Goal: Task Accomplishment & Management: Use online tool/utility

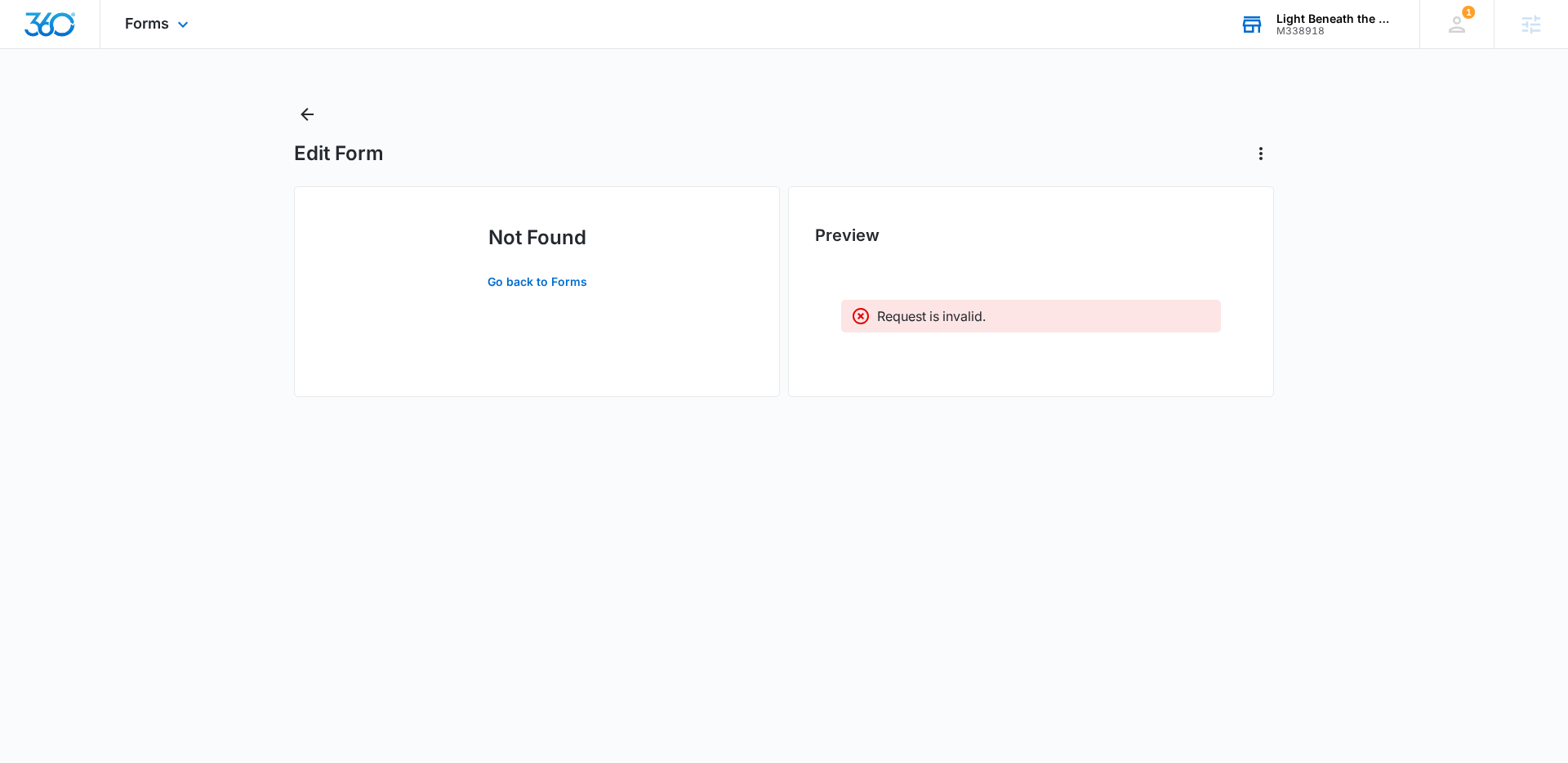
click at [1329, 12] on div "Light Beneath the Well Foundation" at bounding box center [1336, 18] width 119 height 13
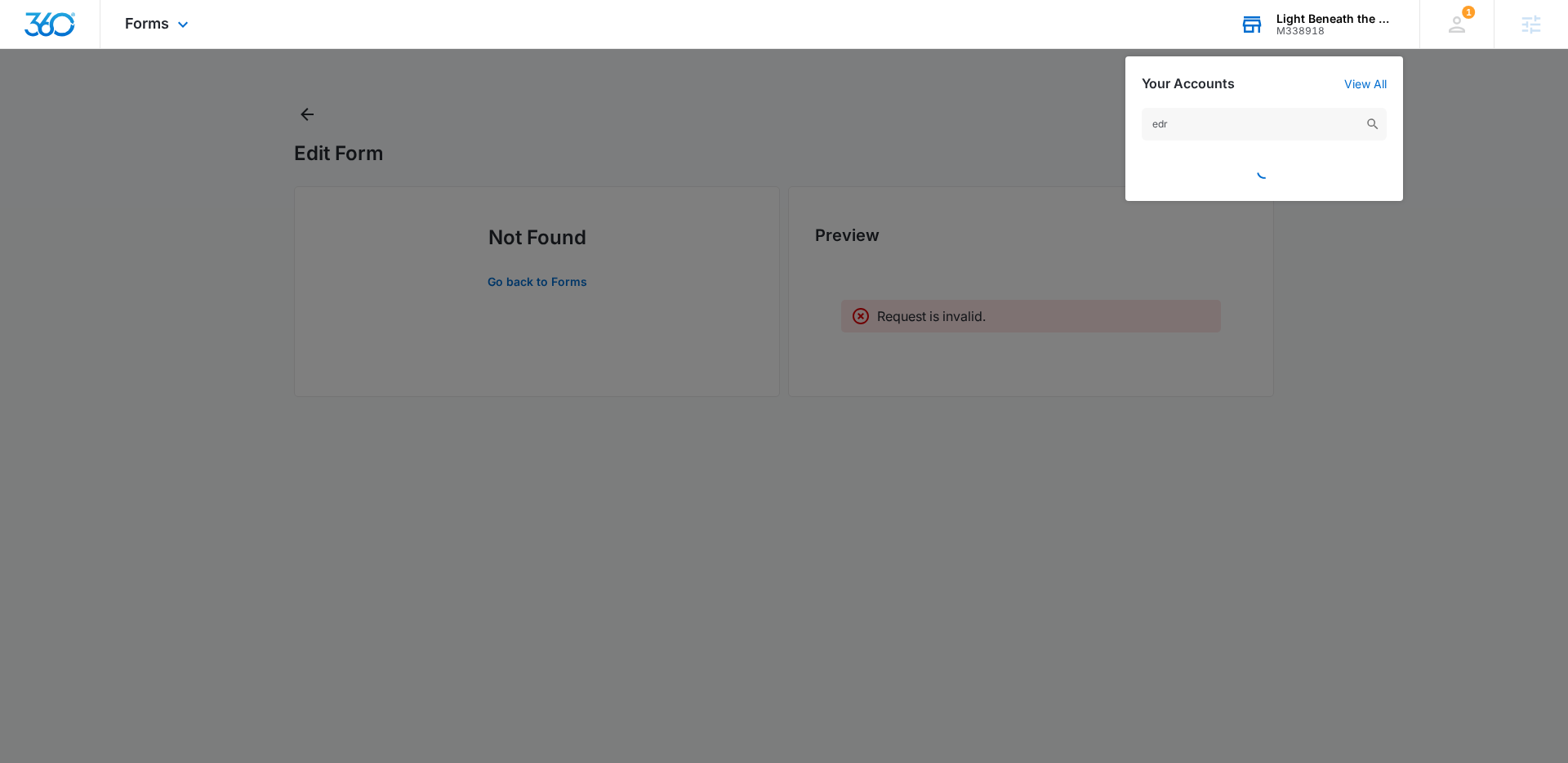
type input "edri"
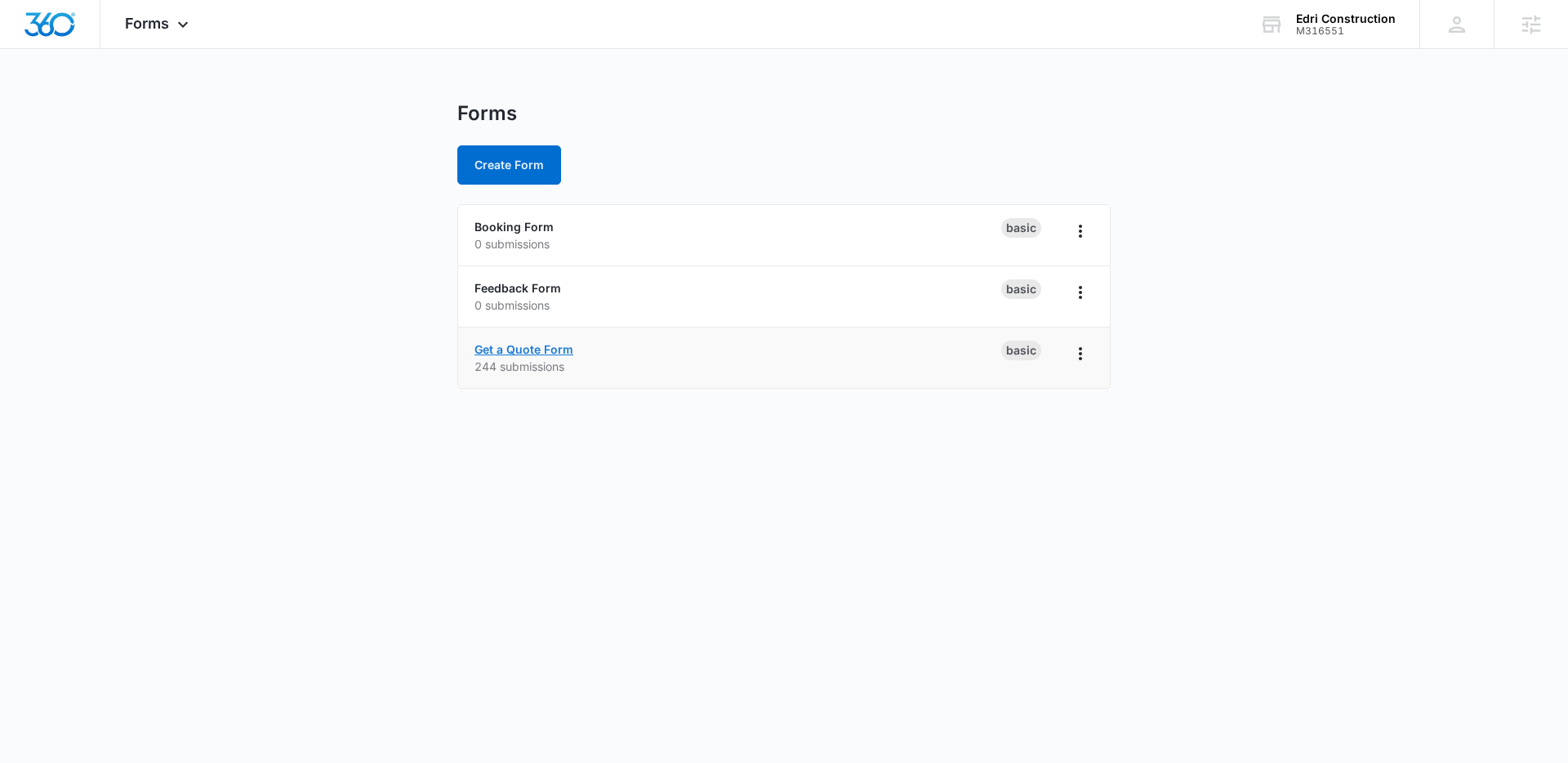
click at [547, 351] on link "Get a Quote Form" at bounding box center [524, 349] width 99 height 14
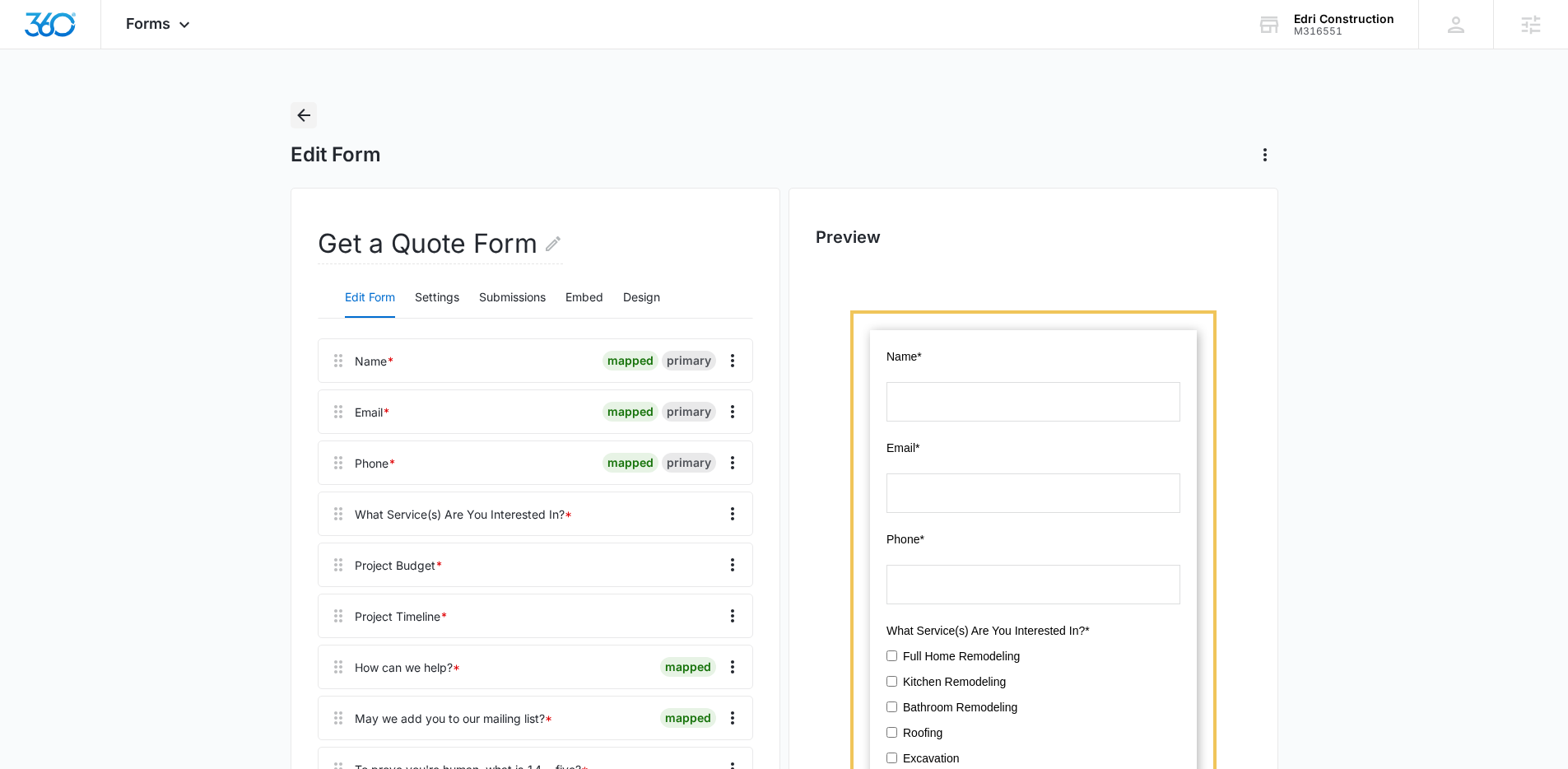
click at [300, 107] on icon "Back" at bounding box center [304, 116] width 20 height 20
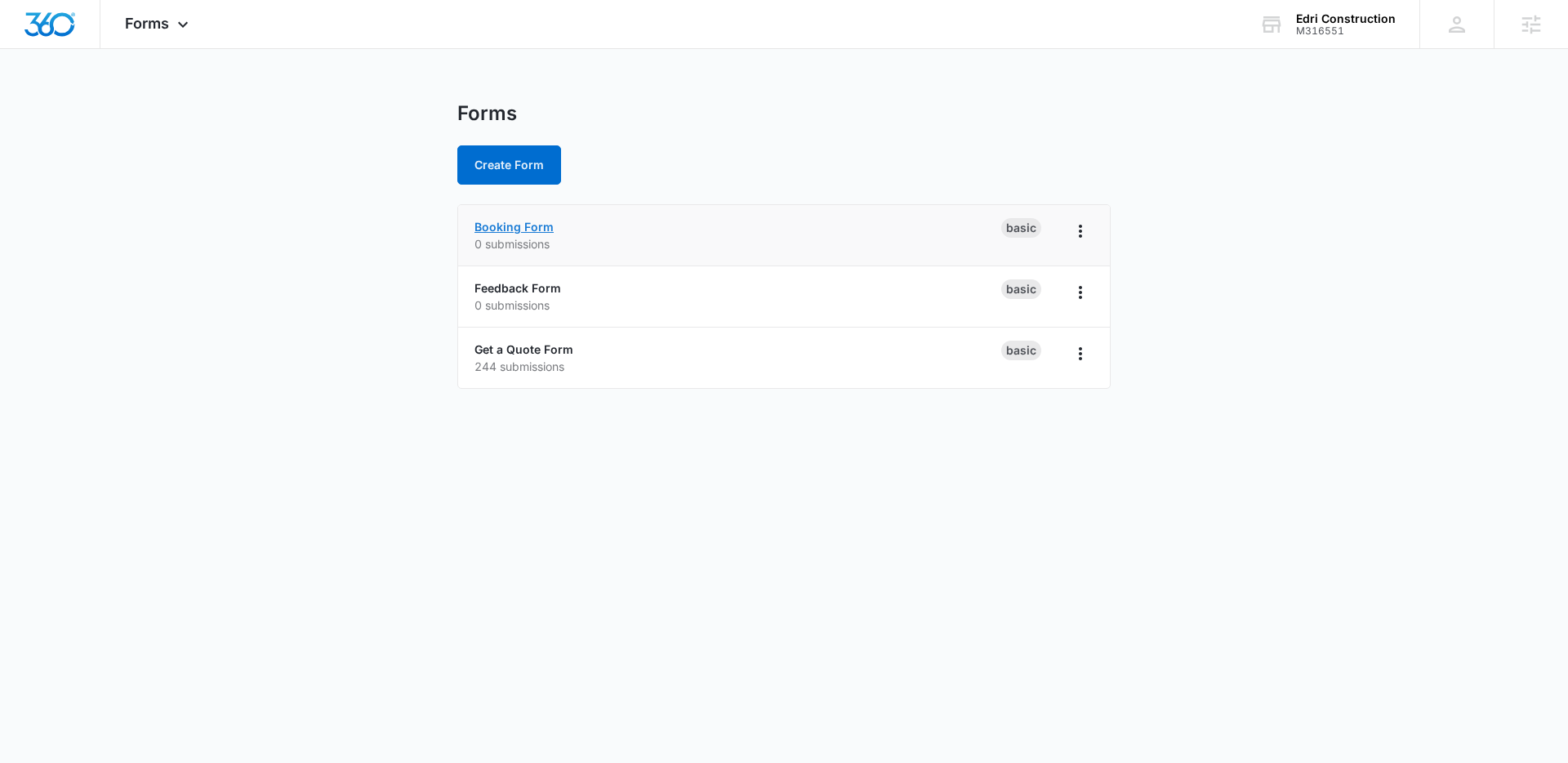
click at [506, 226] on link "Booking Form" at bounding box center [514, 226] width 79 height 14
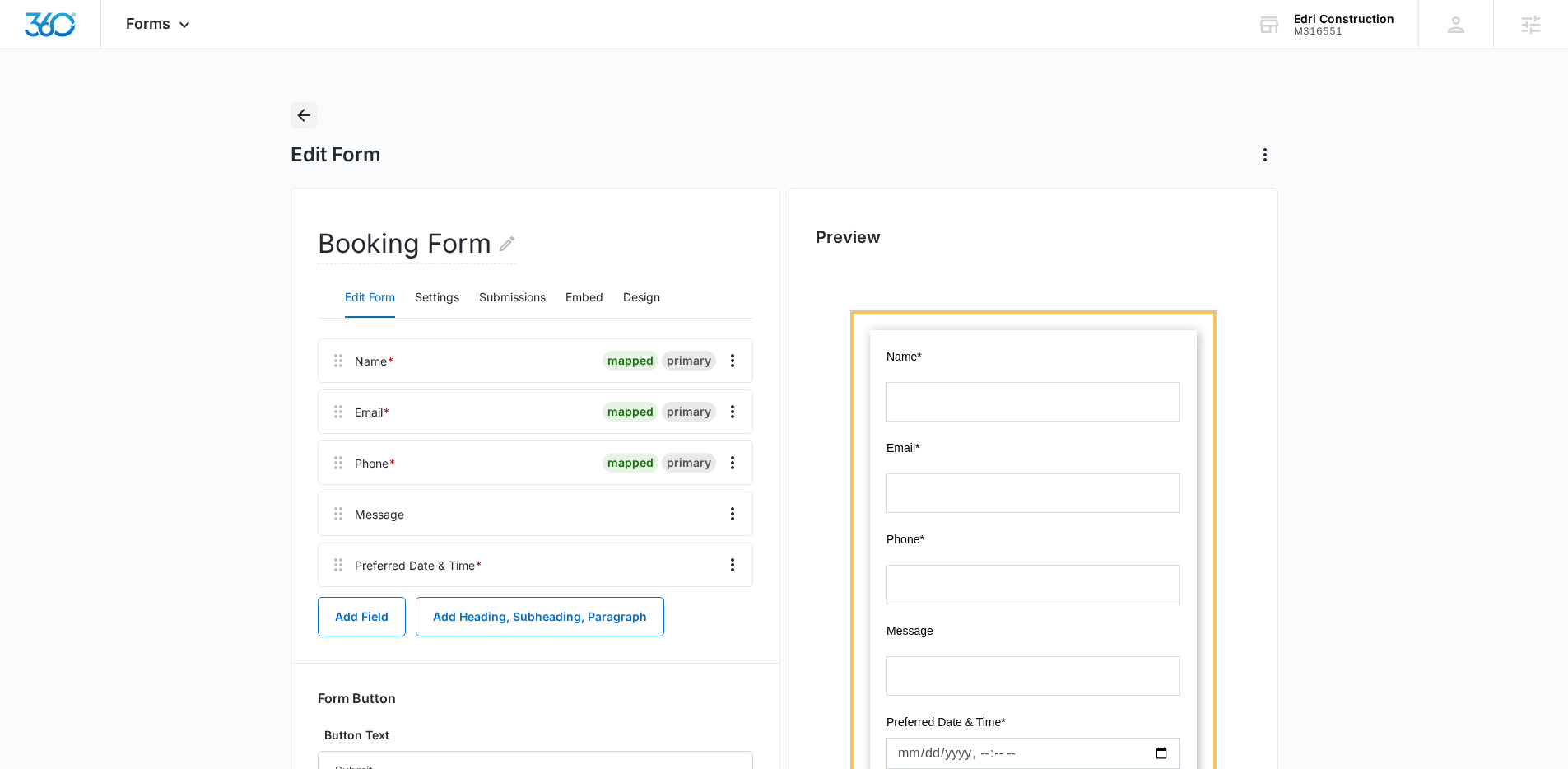
click at [307, 119] on icon "Back" at bounding box center [304, 116] width 20 height 20
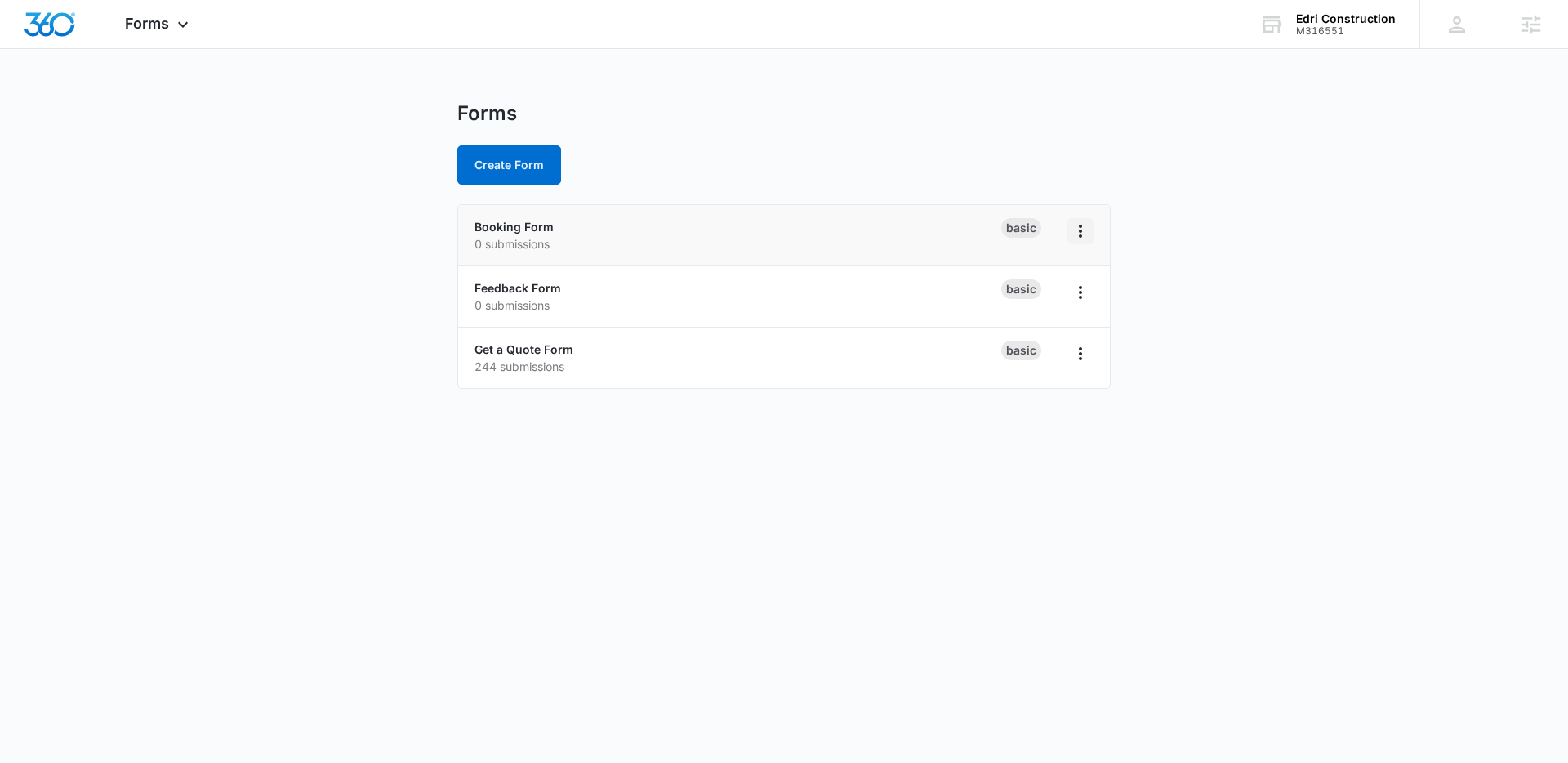
click at [1078, 229] on icon "Overflow Menu" at bounding box center [1081, 231] width 20 height 20
click at [1039, 303] on div "Duplicate" at bounding box center [1028, 301] width 51 height 12
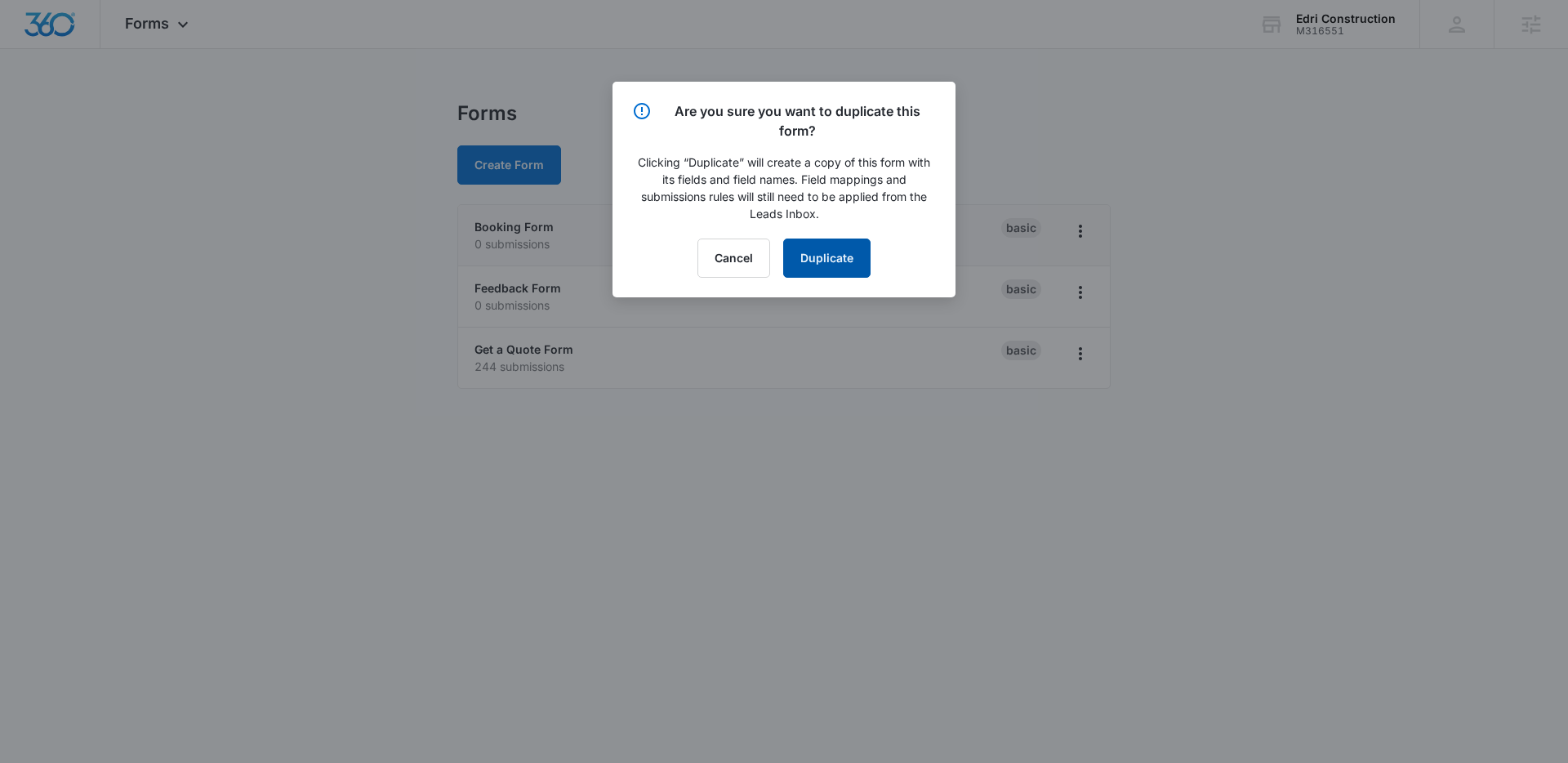
click at [834, 257] on button "Duplicate" at bounding box center [827, 258] width 87 height 39
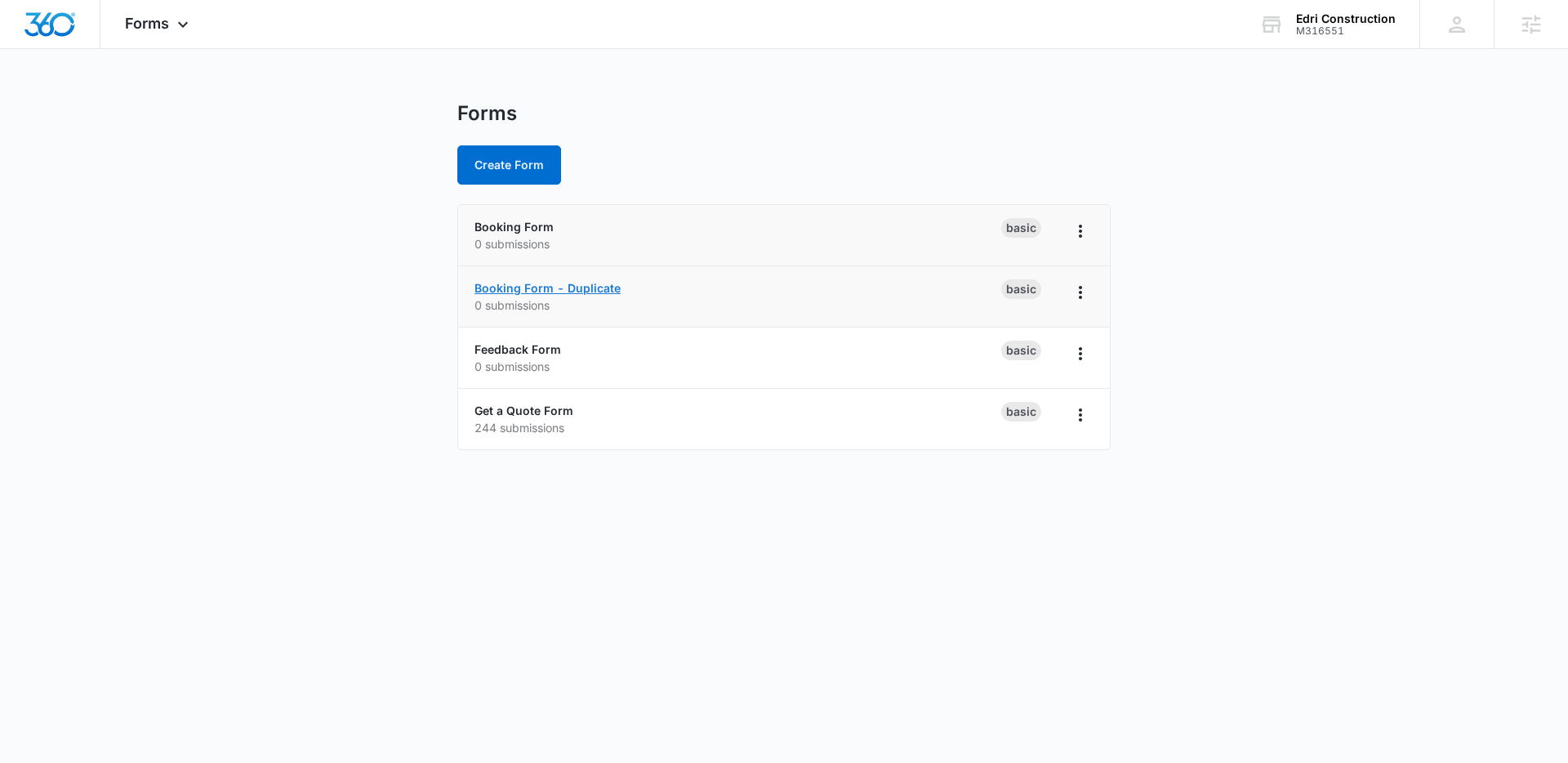
click at [556, 286] on link "Booking Form - Duplicate" at bounding box center [547, 288] width 147 height 14
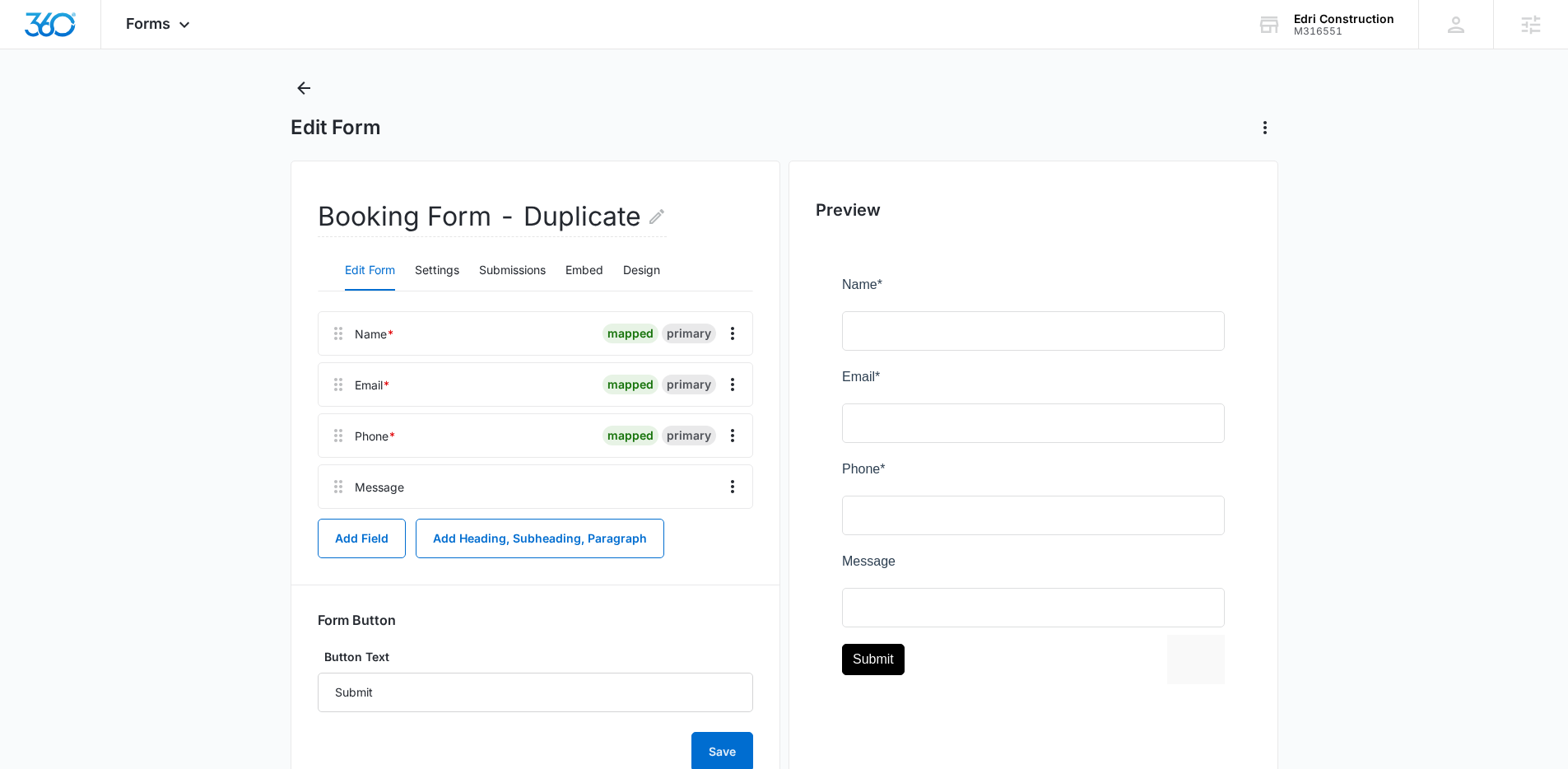
scroll to position [29, 0]
click at [733, 488] on icon "Overflow Menu" at bounding box center [732, 485] width 20 height 20
click at [683, 549] on div "Delete" at bounding box center [688, 554] width 35 height 12
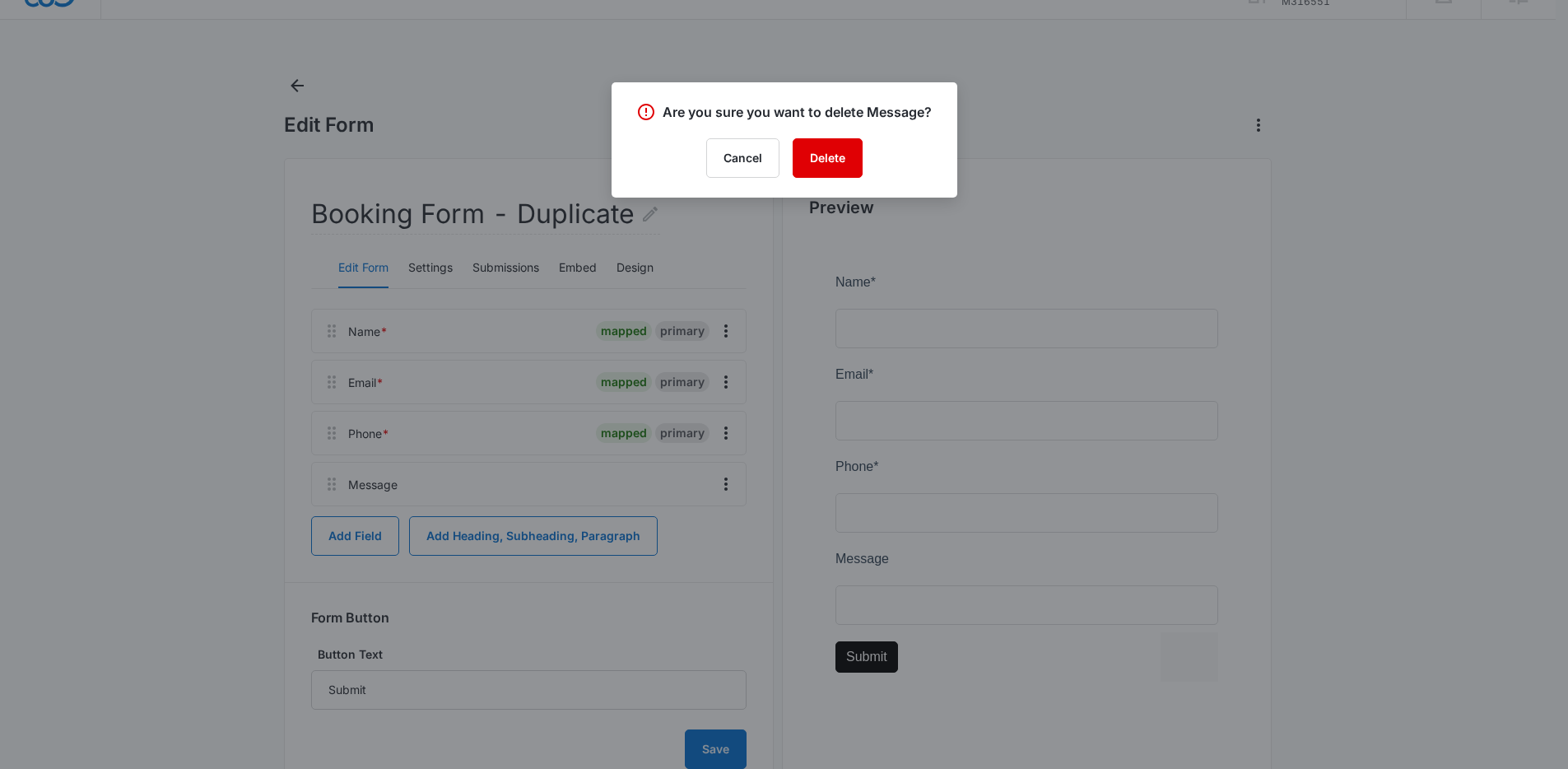
click at [810, 150] on button "Delete" at bounding box center [828, 158] width 70 height 39
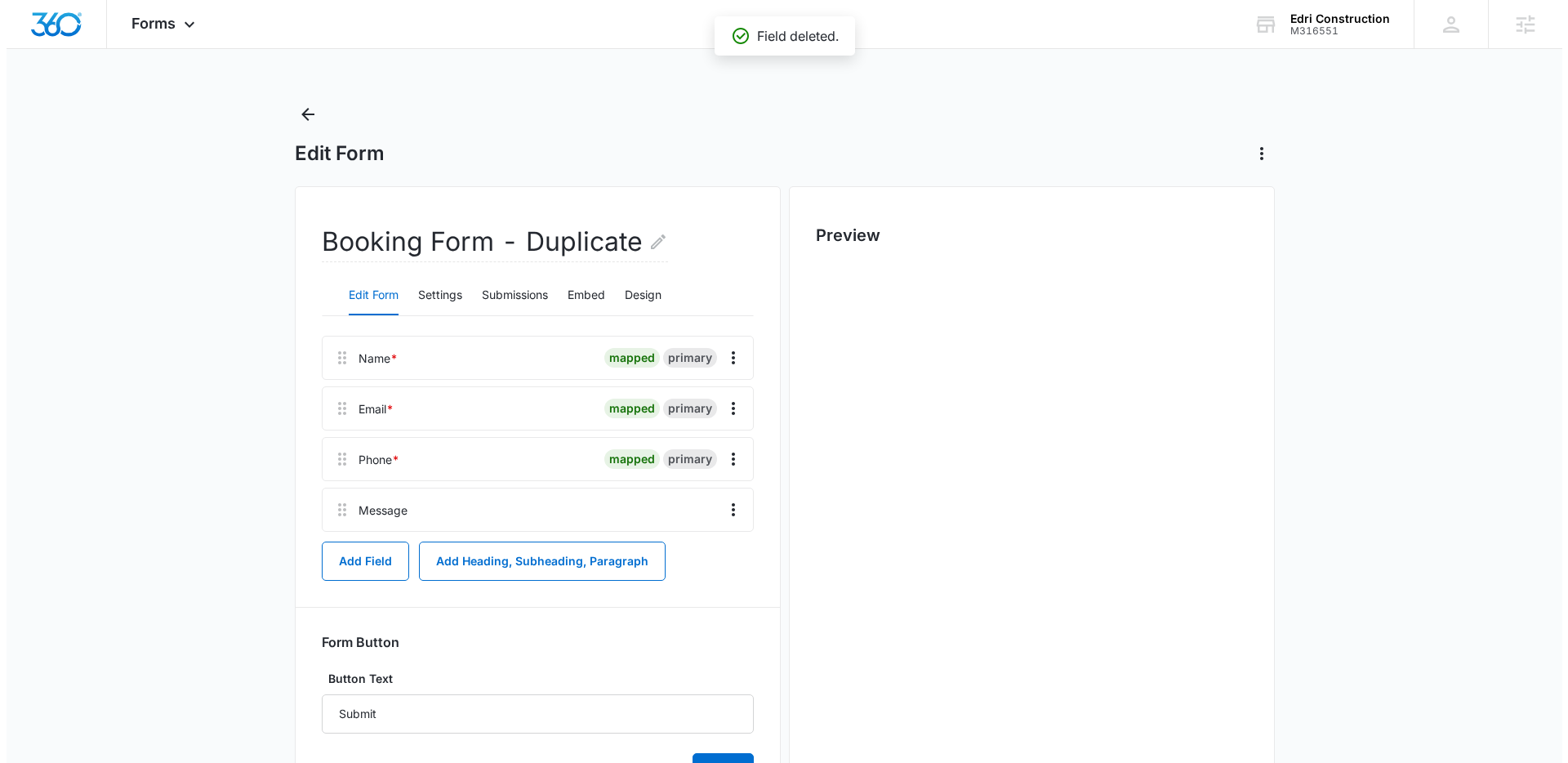
scroll to position [0, 0]
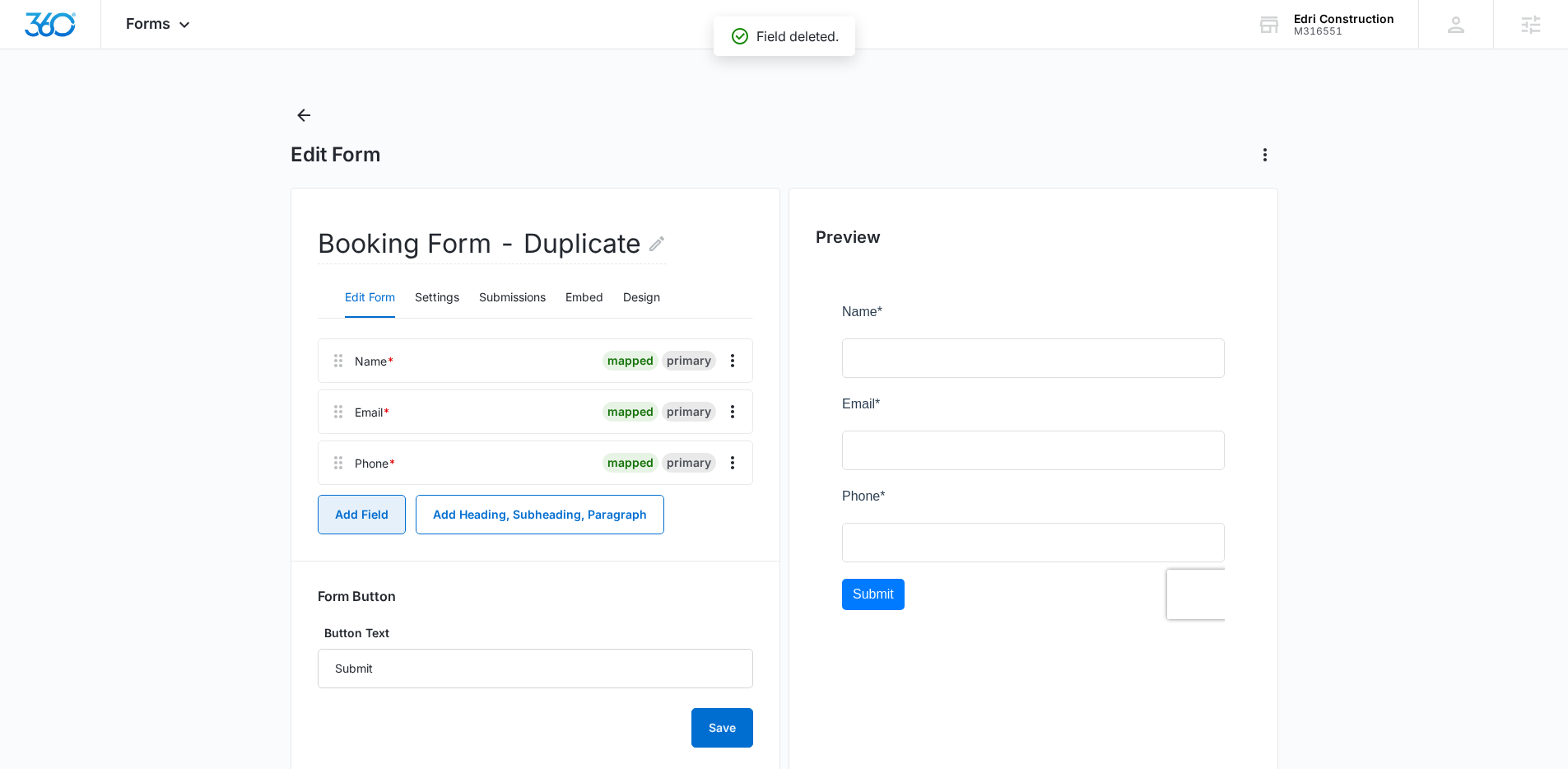
click at [369, 507] on button "Add Field" at bounding box center [361, 514] width 88 height 39
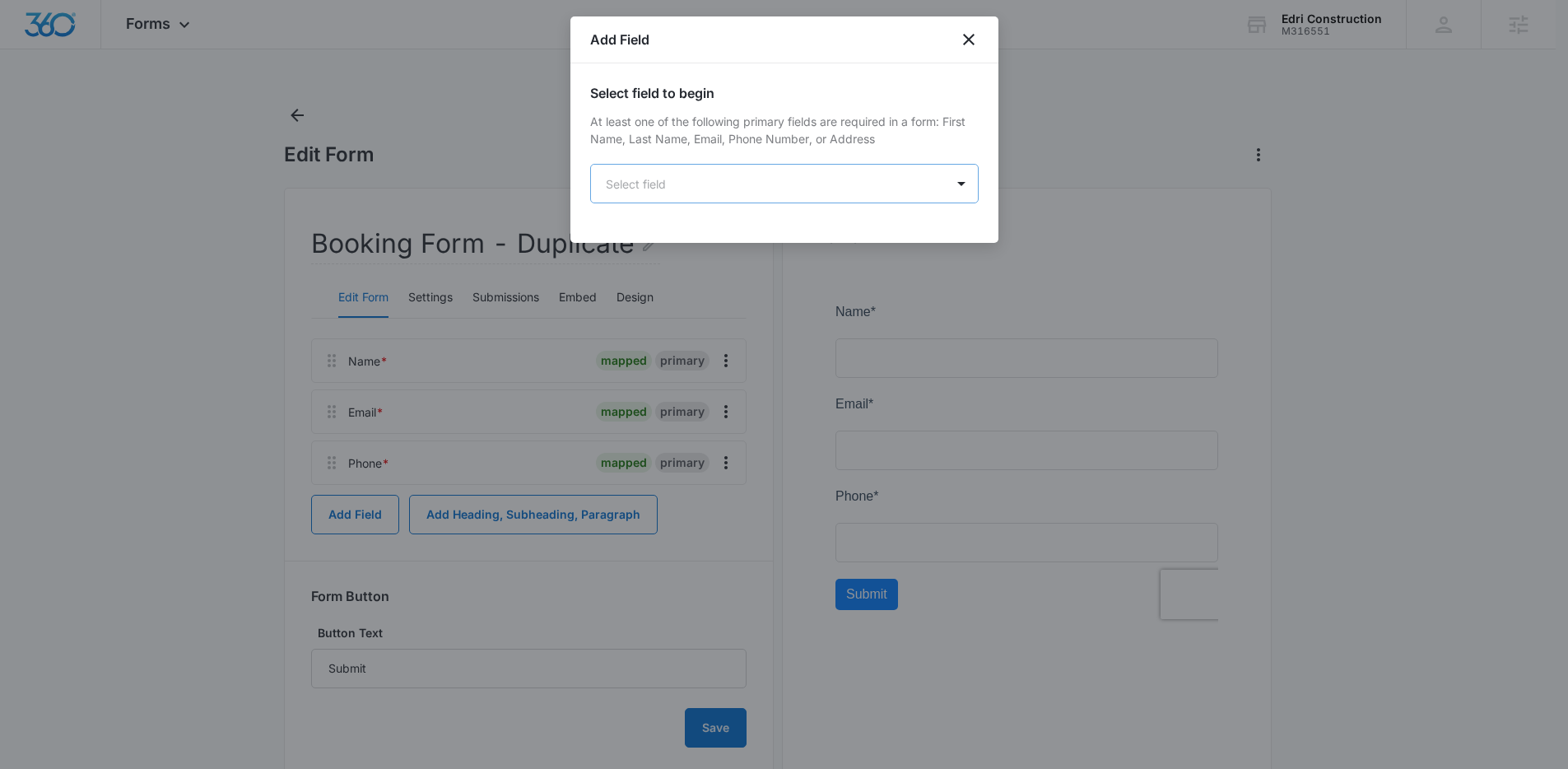
click at [728, 186] on body "Forms Apps Reputation Websites Forms CRM Email Social Content Ads Intelligence …" at bounding box center [784, 404] width 1568 height 808
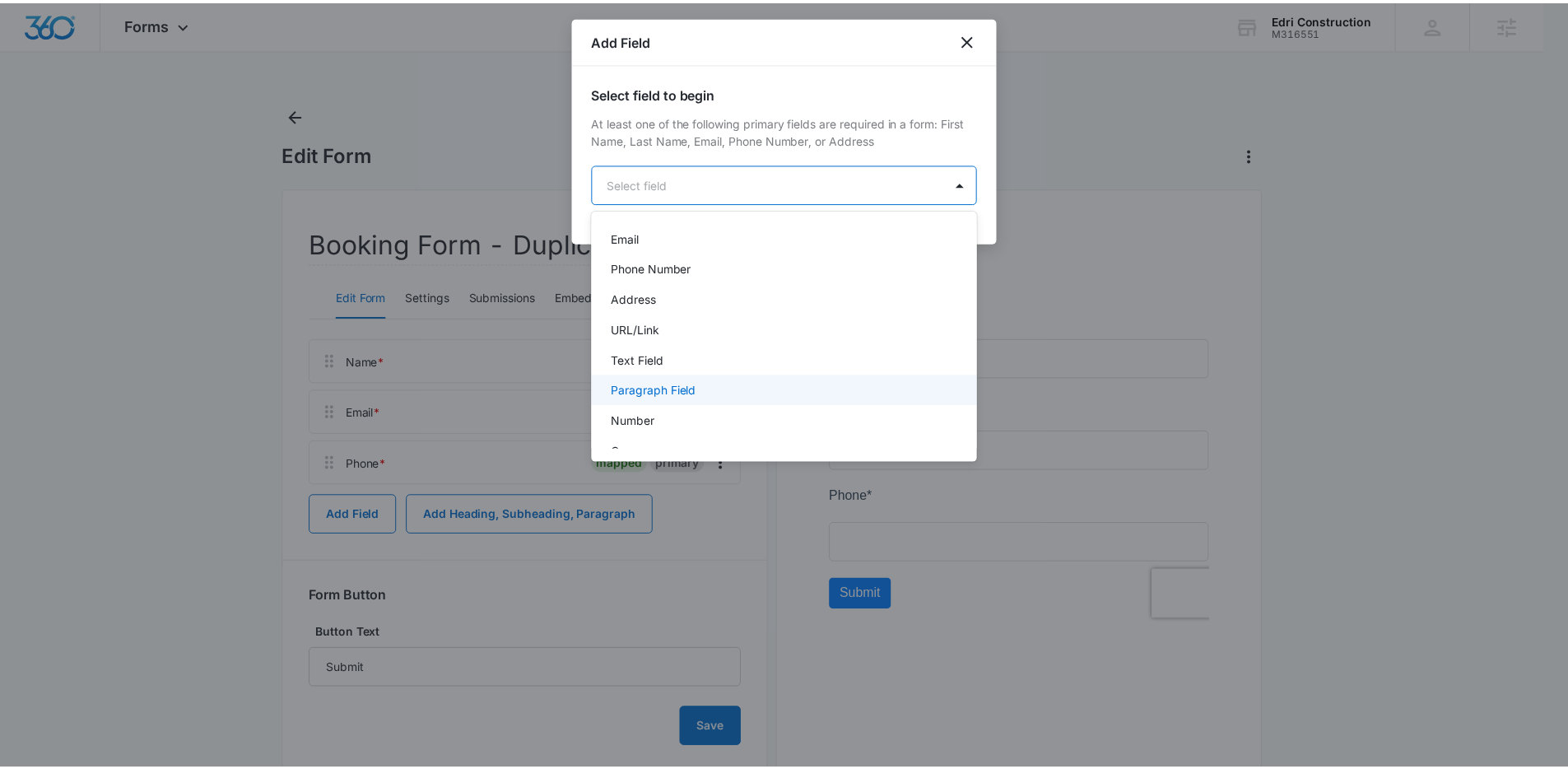
scroll to position [117, 0]
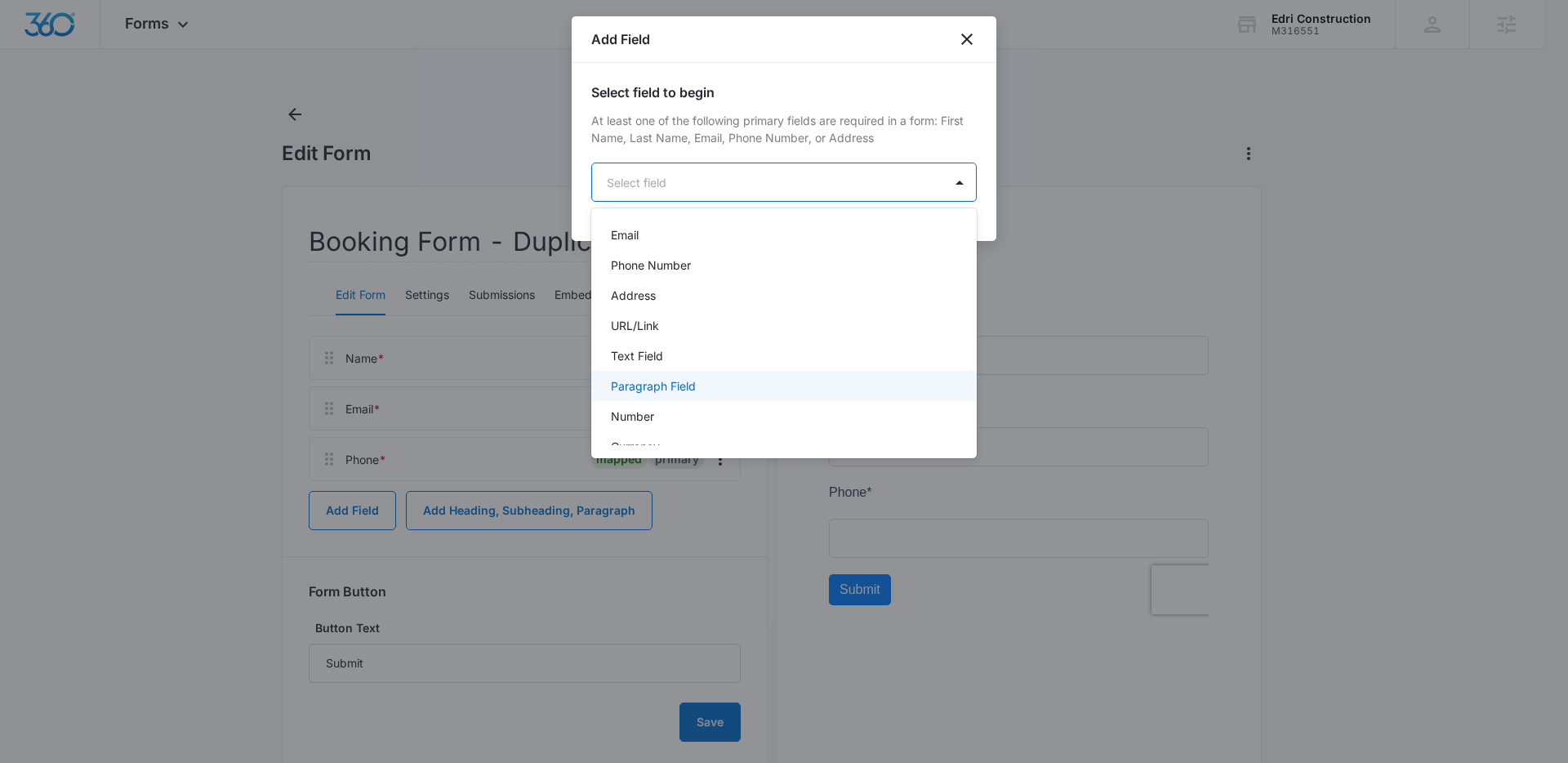
click at [671, 384] on p "Paragraph Field" at bounding box center [653, 385] width 85 height 17
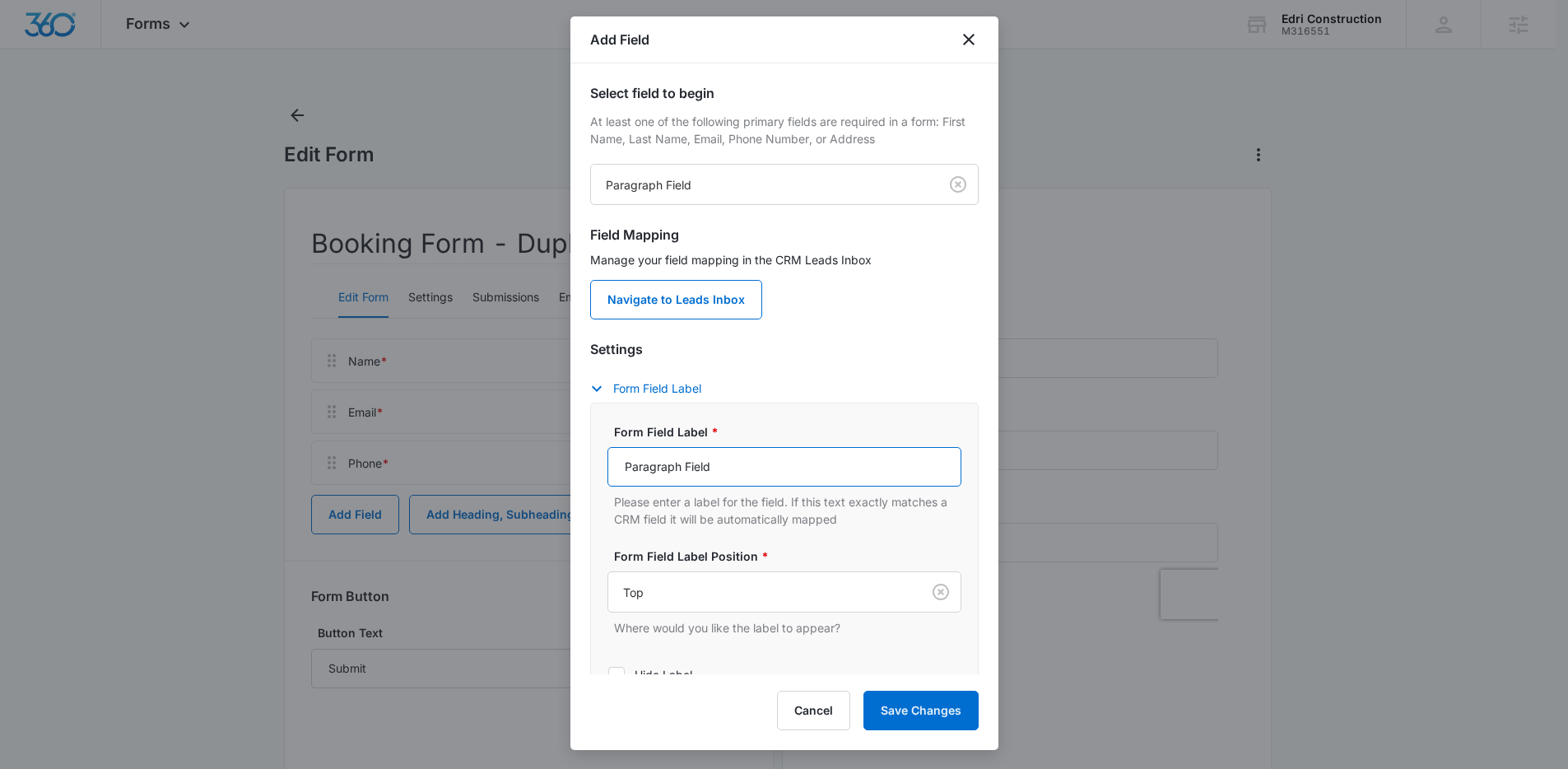
click at [709, 475] on input "Paragraph Field" at bounding box center [784, 466] width 354 height 39
type input "How can we help?"
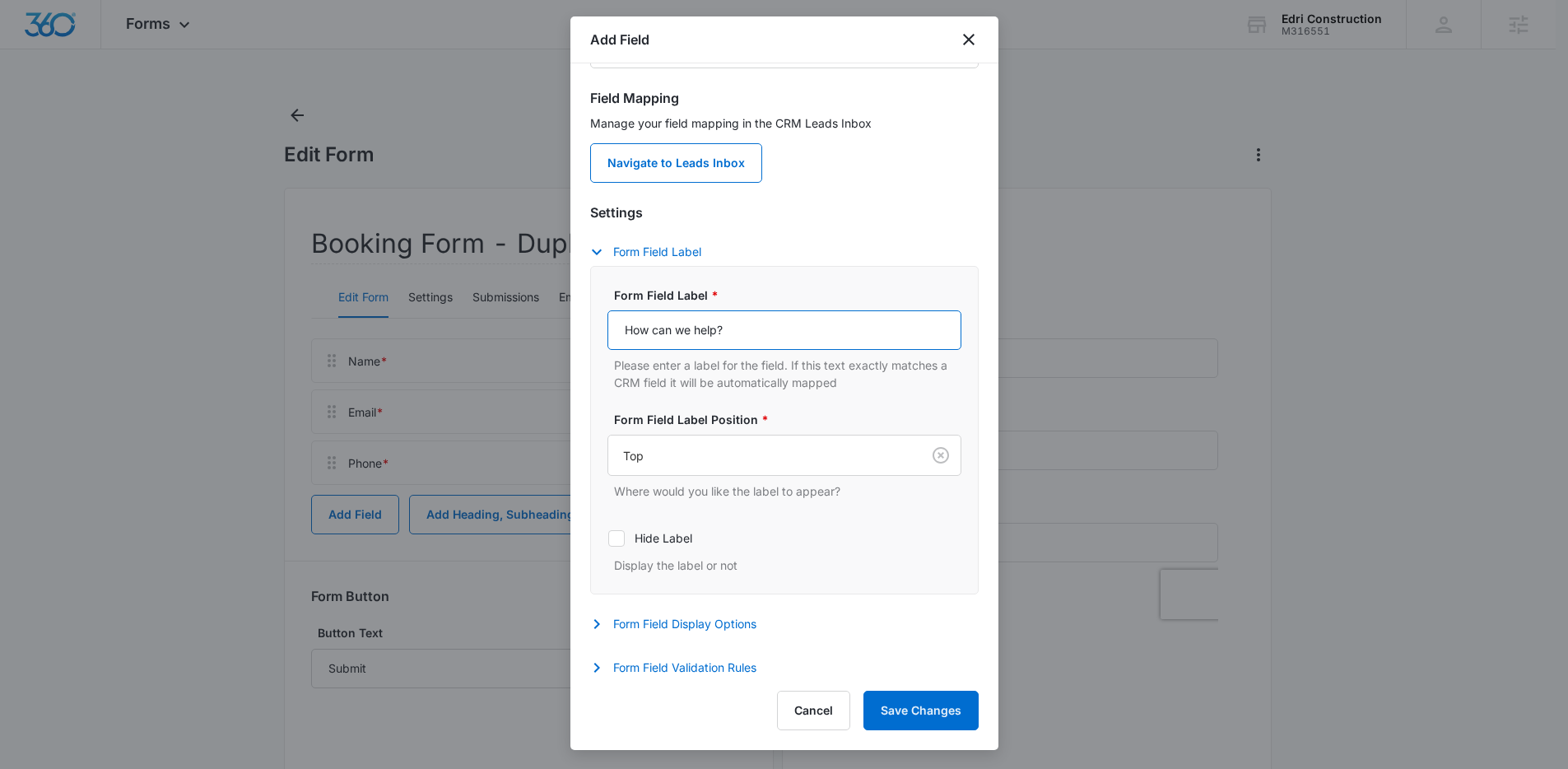
scroll to position [144, 0]
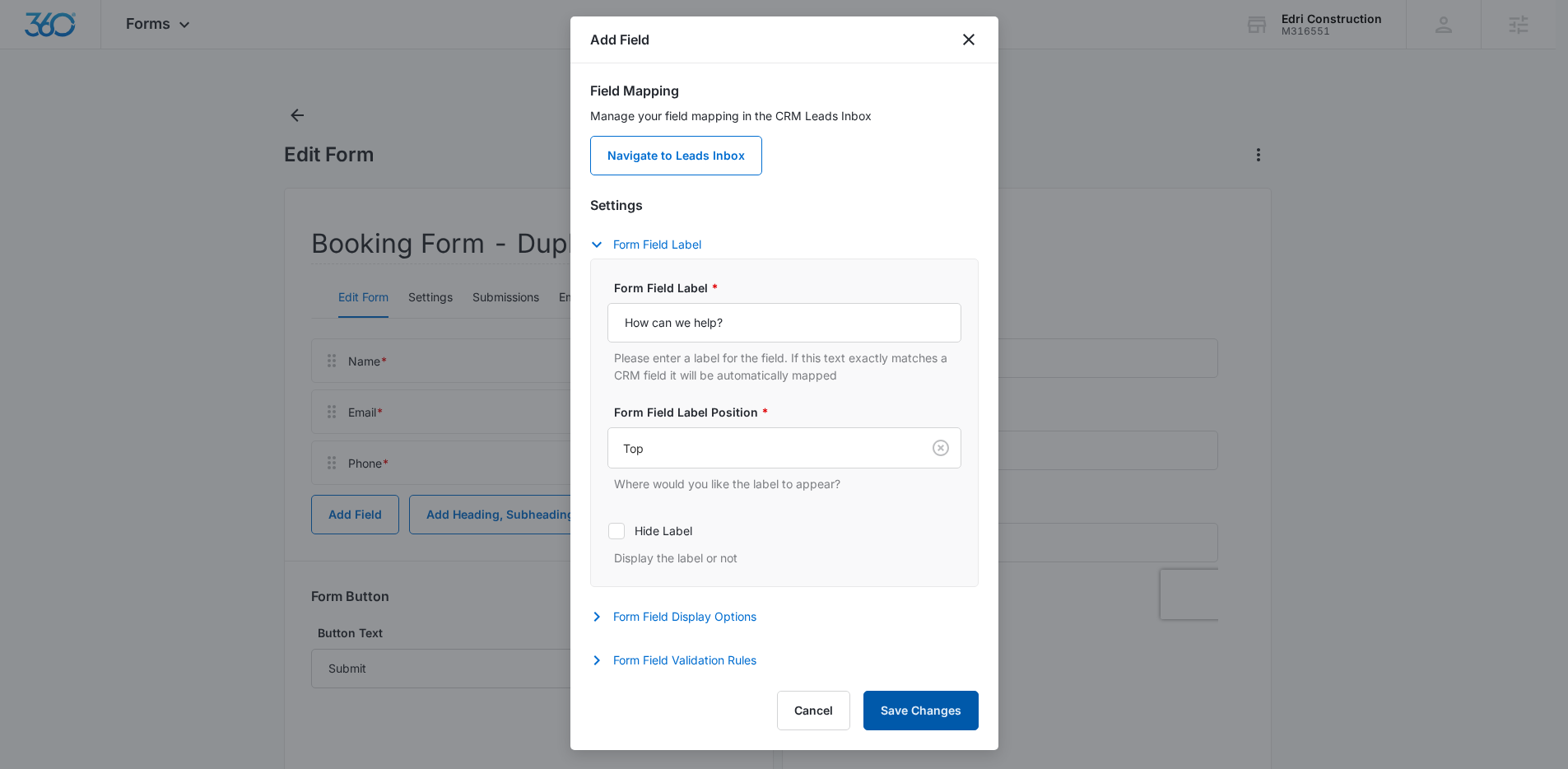
click at [902, 720] on button "Save Changes" at bounding box center [921, 709] width 116 height 39
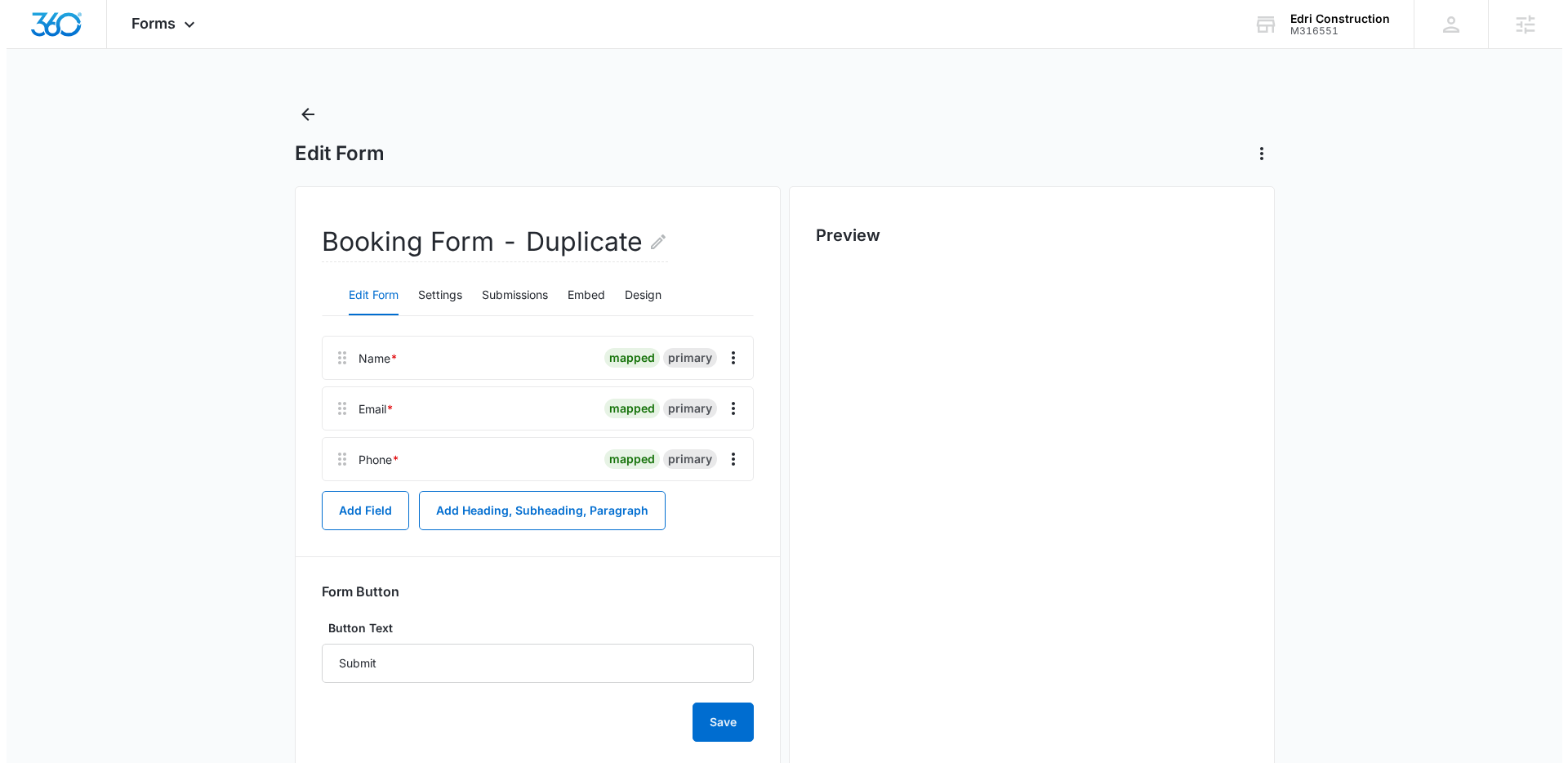
scroll to position [0, 0]
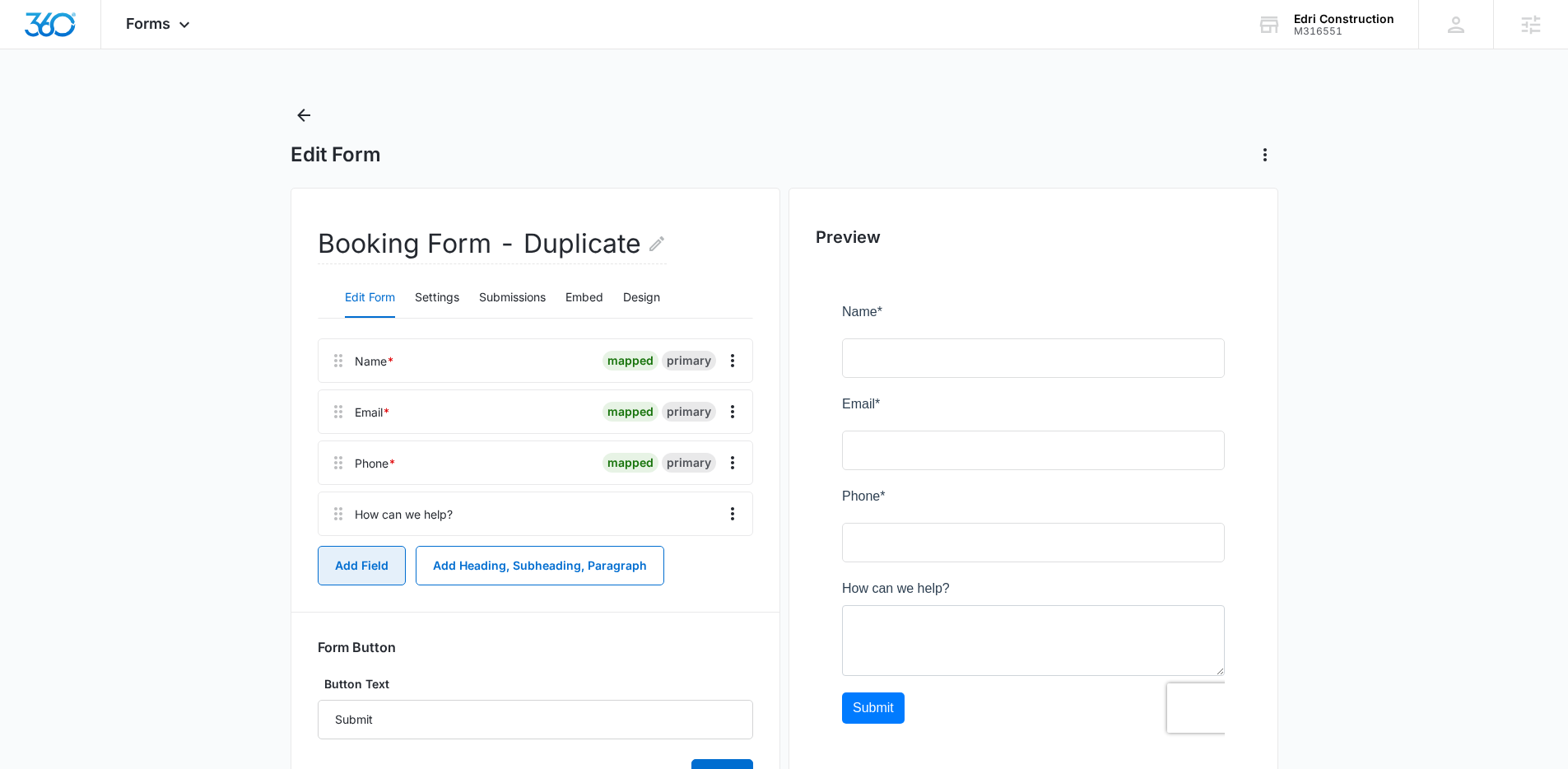
click at [357, 563] on button "Add Field" at bounding box center [361, 565] width 88 height 39
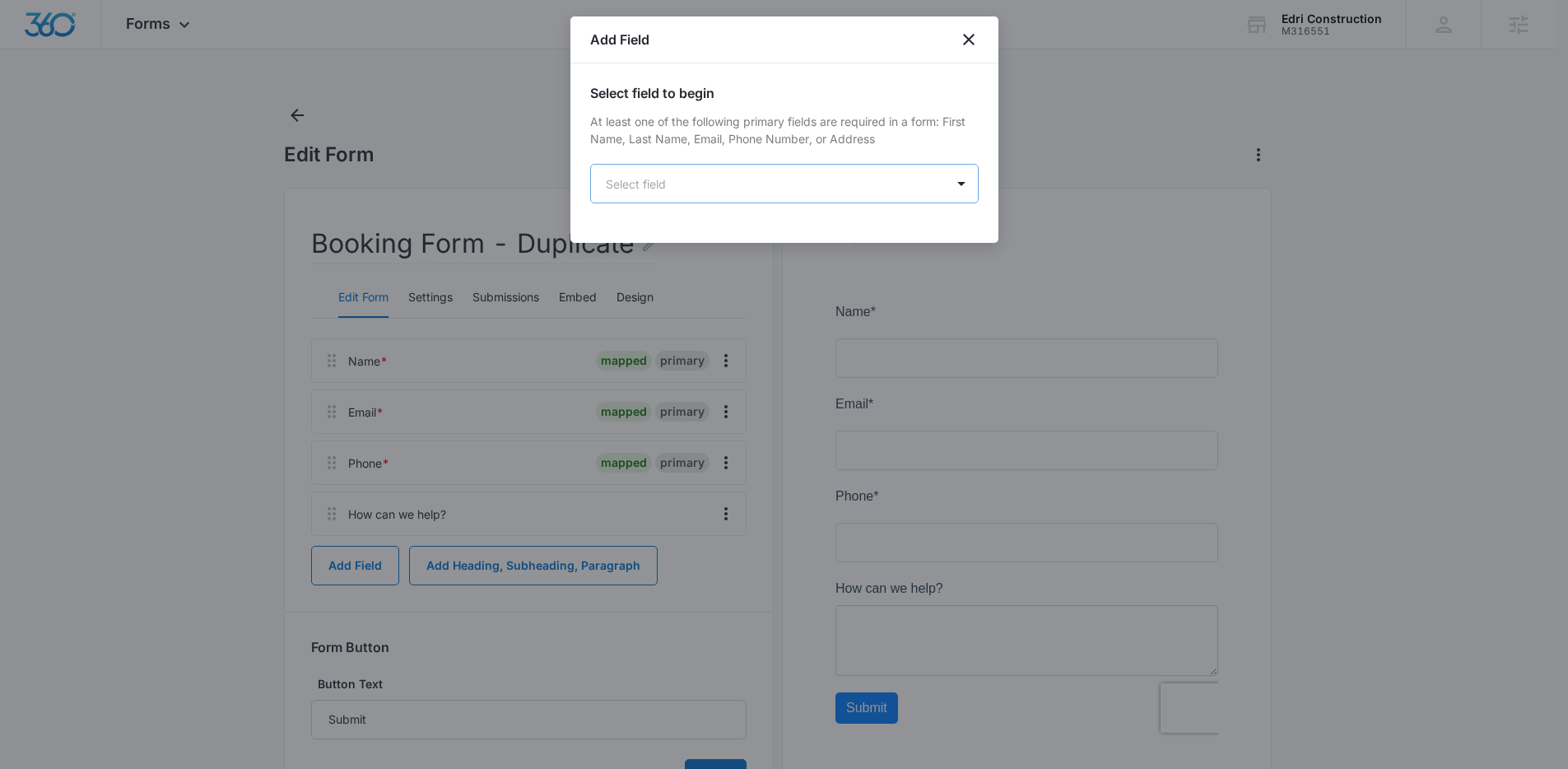
click at [705, 179] on body "Forms Apps Reputation Websites Forms CRM Email Social Content Ads Intelligence …" at bounding box center [784, 429] width 1568 height 858
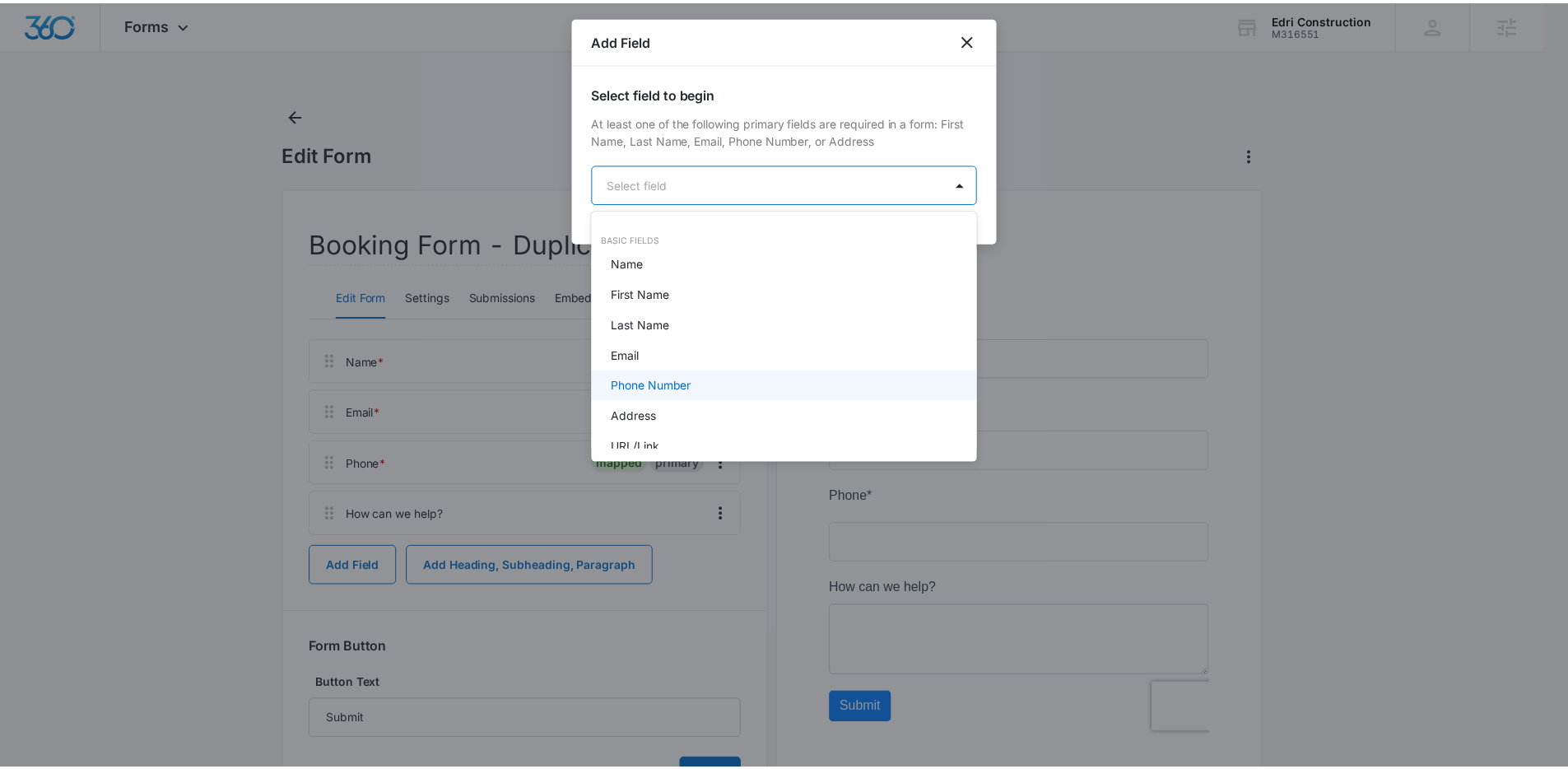
scroll to position [265, 0]
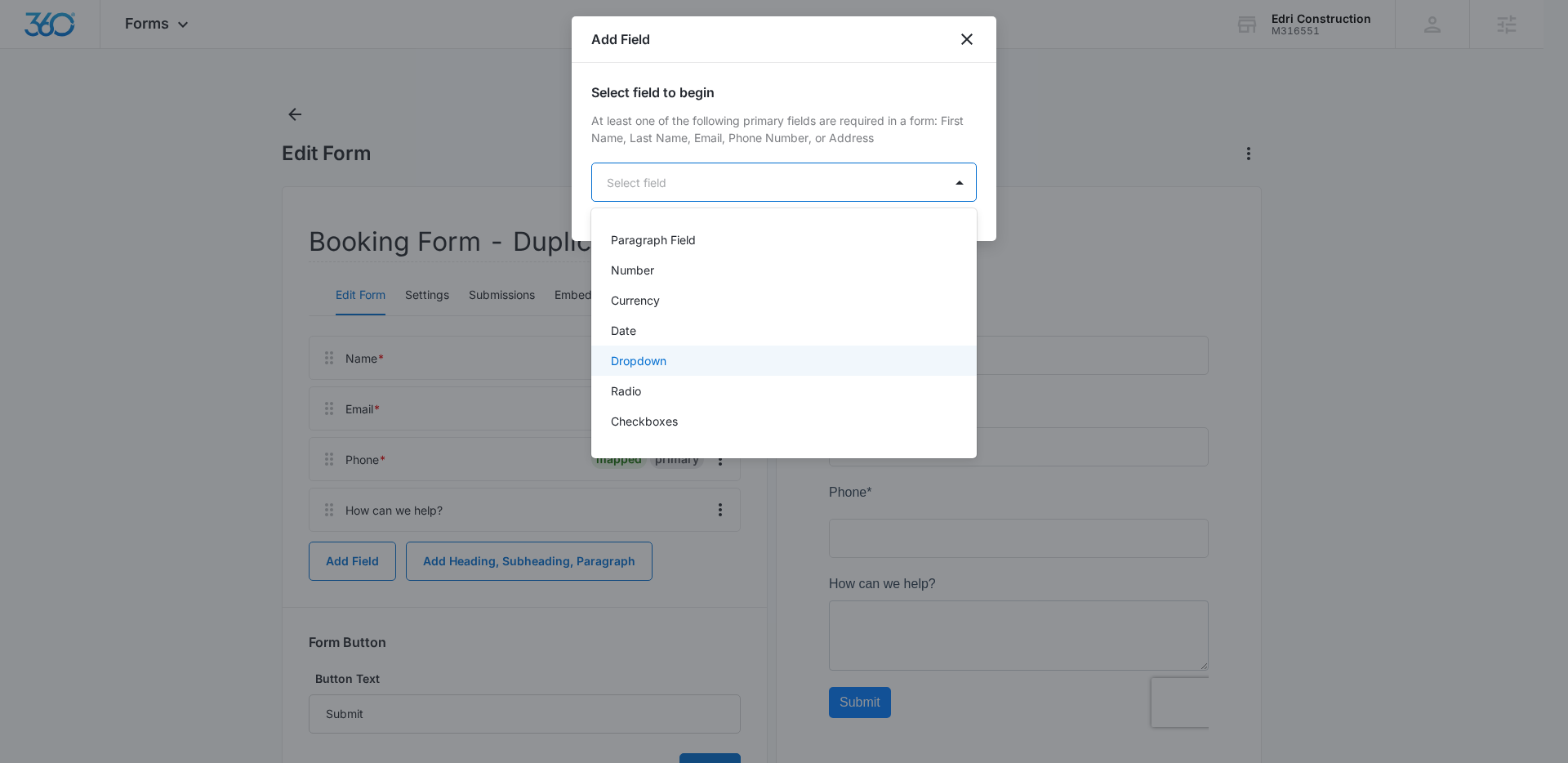
click at [637, 361] on p "Dropdown" at bounding box center [638, 361] width 56 height 17
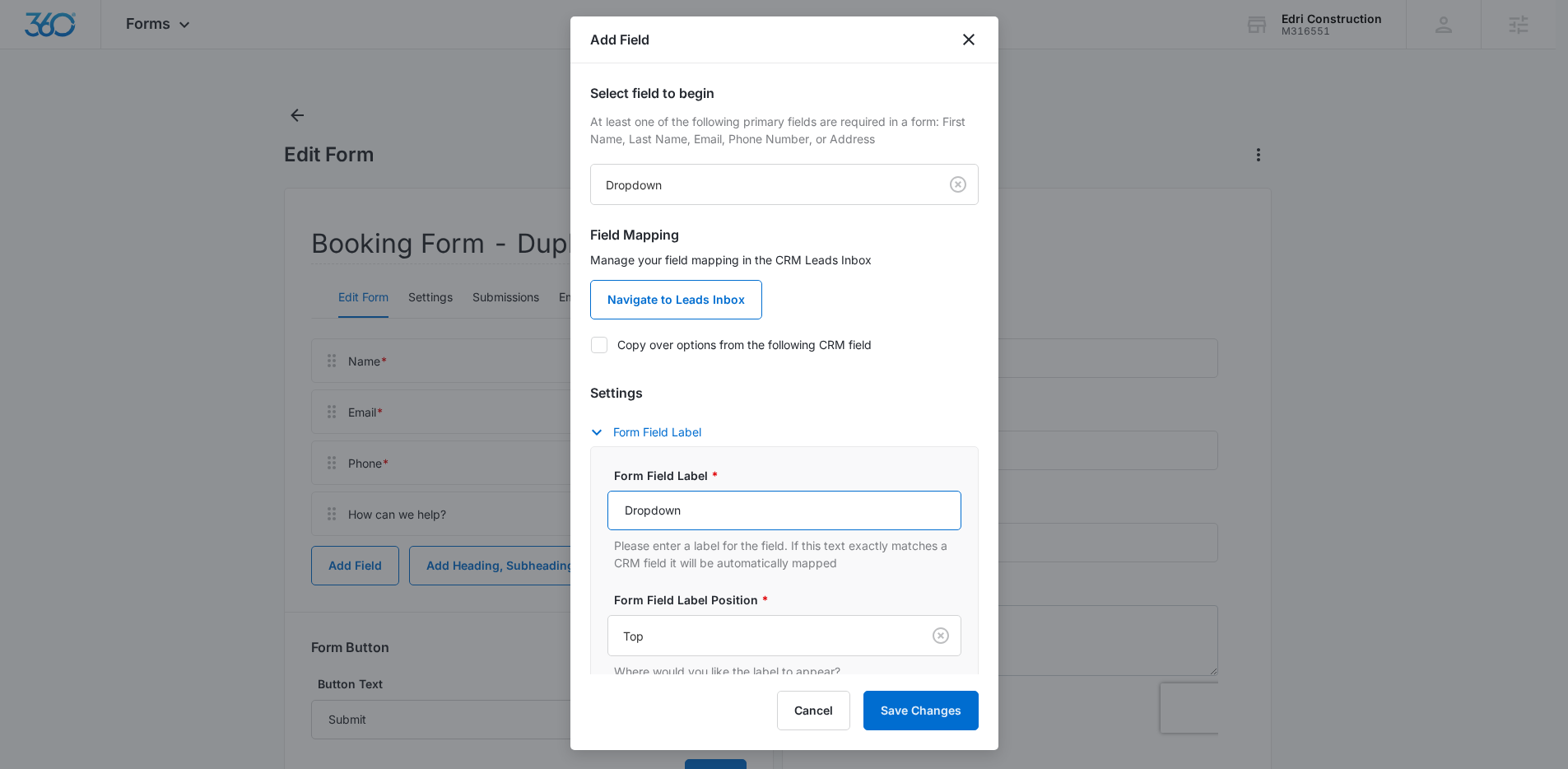
click at [723, 512] on input "Dropdown" at bounding box center [784, 510] width 354 height 39
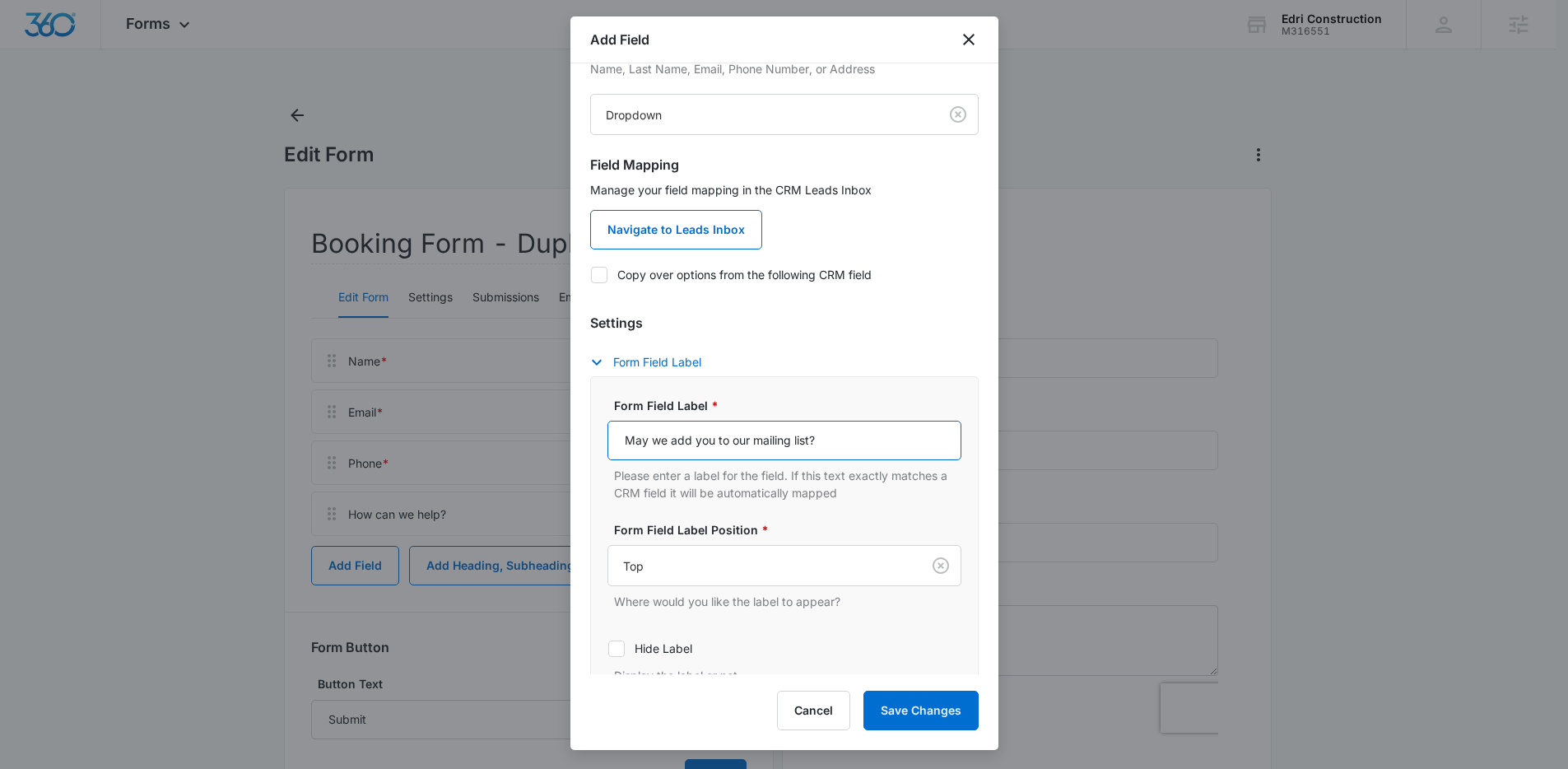
scroll to position [311, 0]
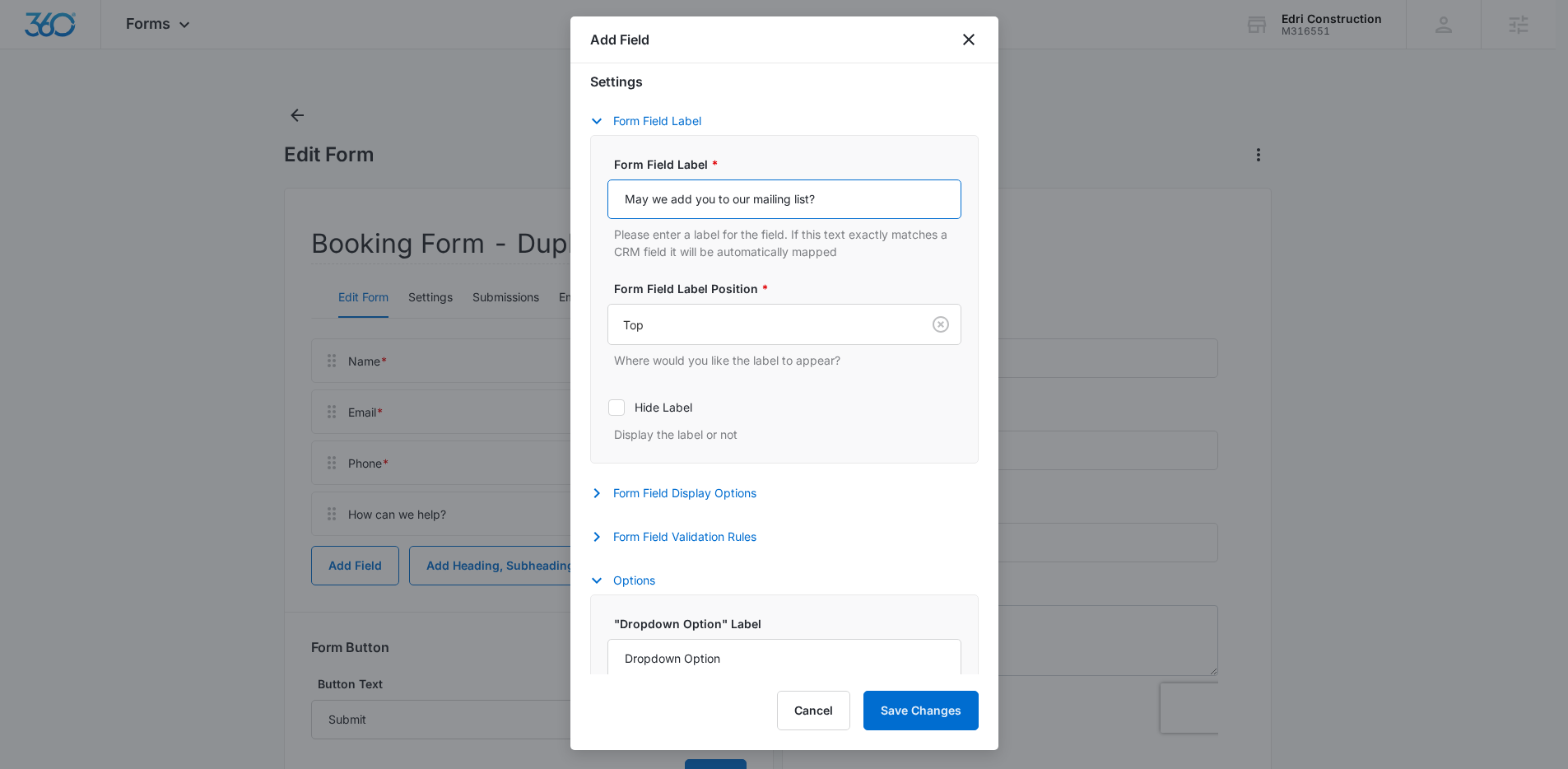
type input "May we add you to our mailing list?"
click at [730, 546] on div "Form Field Validation Rules Required Whether this field is required or not Max …" at bounding box center [784, 539] width 388 height 24
click at [729, 541] on button "Form Field Validation Rules" at bounding box center [681, 537] width 183 height 20
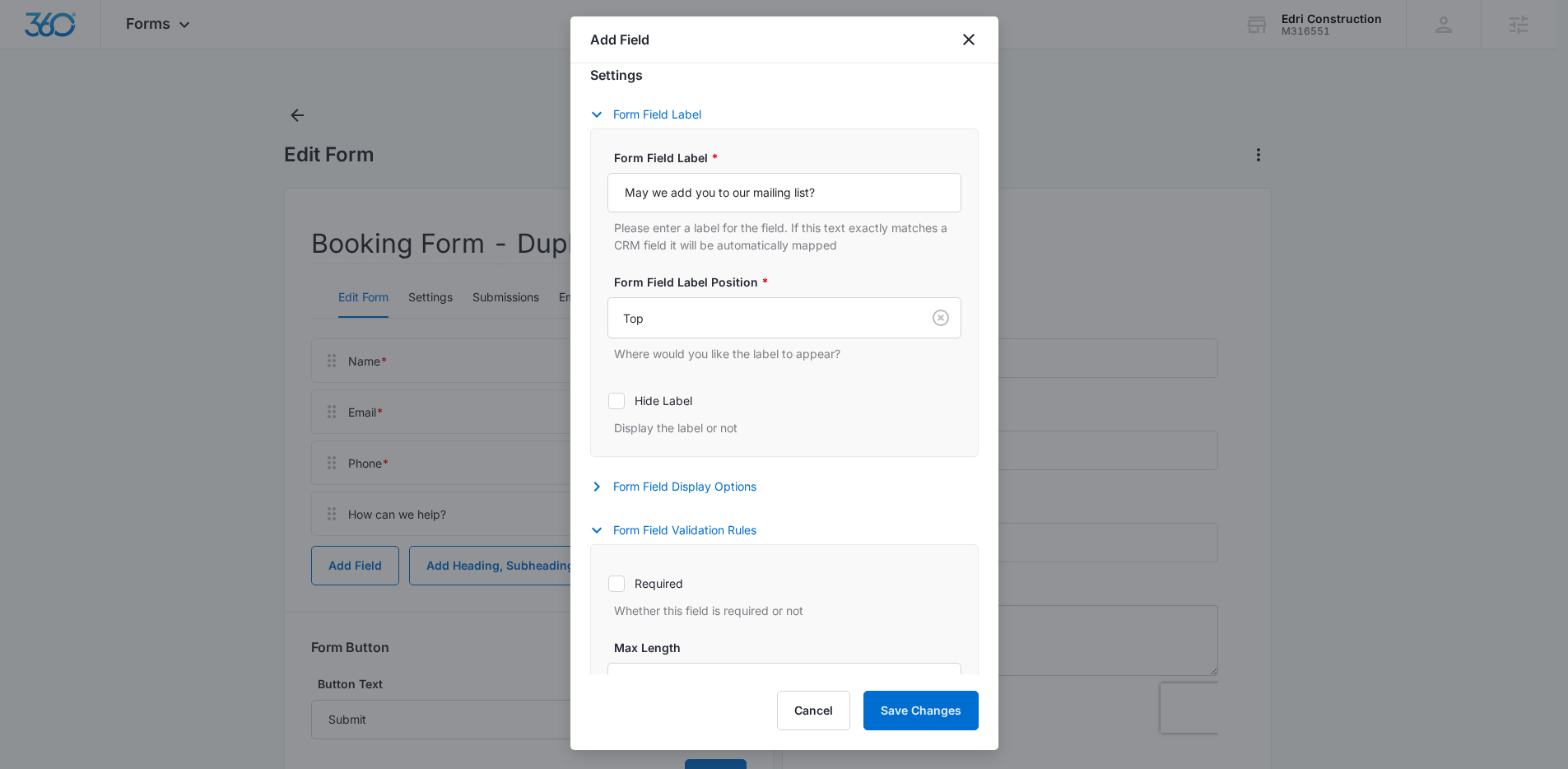
click at [619, 579] on icon at bounding box center [617, 584] width 15 height 15
click at [608, 583] on input "Required" at bounding box center [607, 583] width 1 height 1
checkbox input "true"
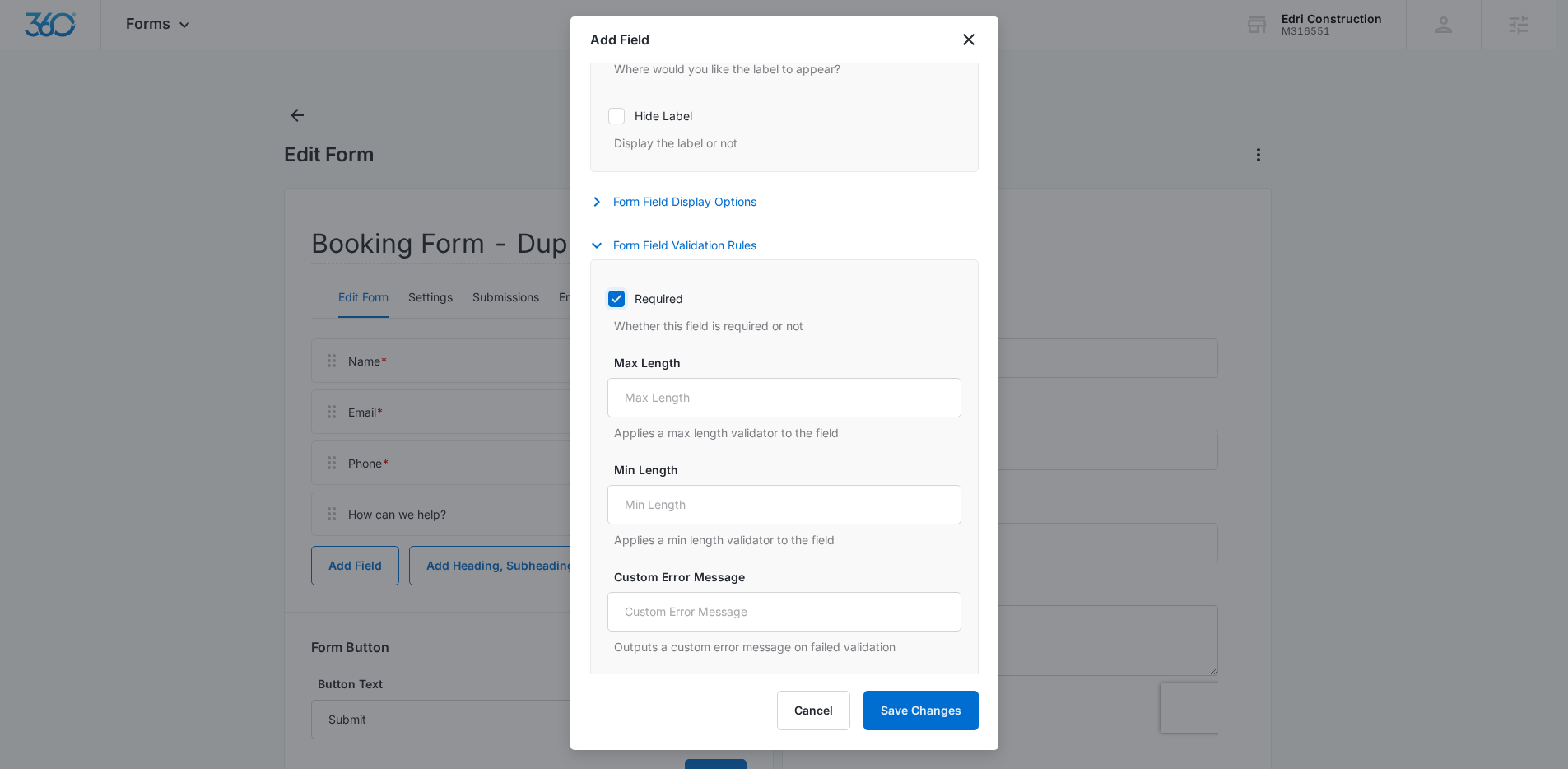
scroll to position [936, 0]
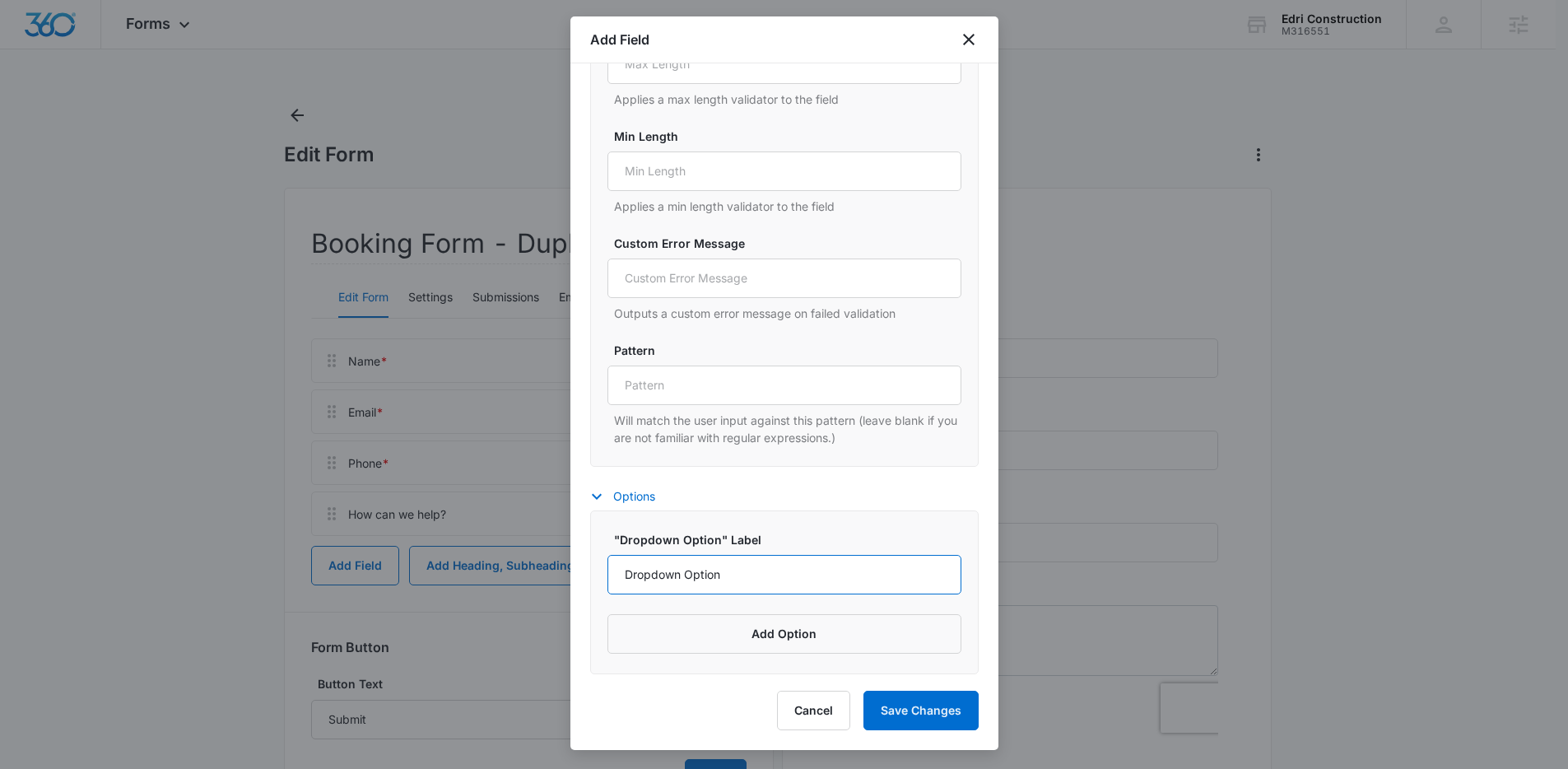
click at [786, 586] on input "Dropdown Option" at bounding box center [784, 574] width 354 height 39
type input "Yes"
click at [656, 630] on button "Add Option" at bounding box center [784, 633] width 354 height 39
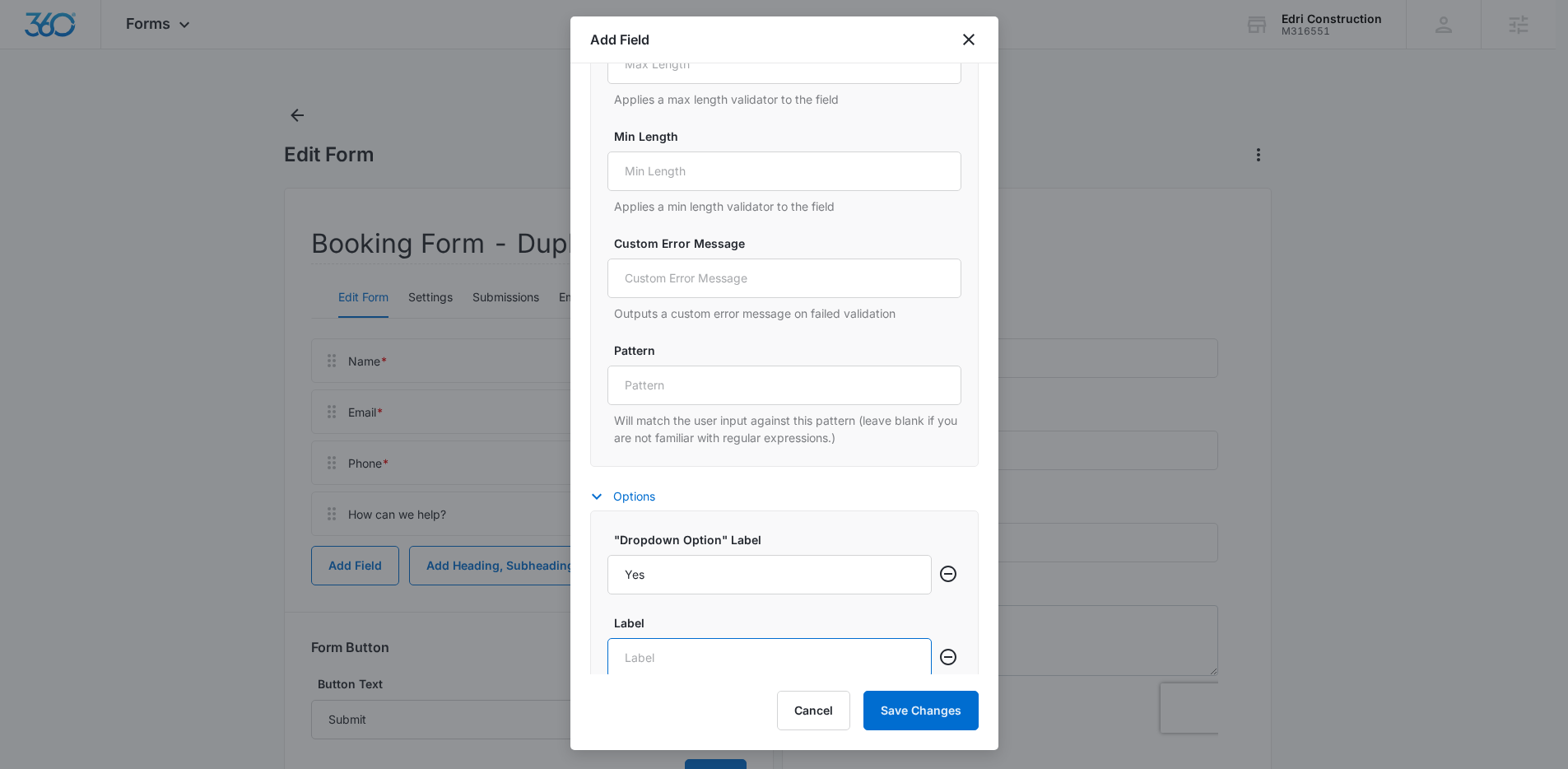
click at [714, 651] on input "Label" at bounding box center [769, 657] width 324 height 39
type input "No"
click at [873, 714] on button "Save Changes" at bounding box center [921, 709] width 116 height 39
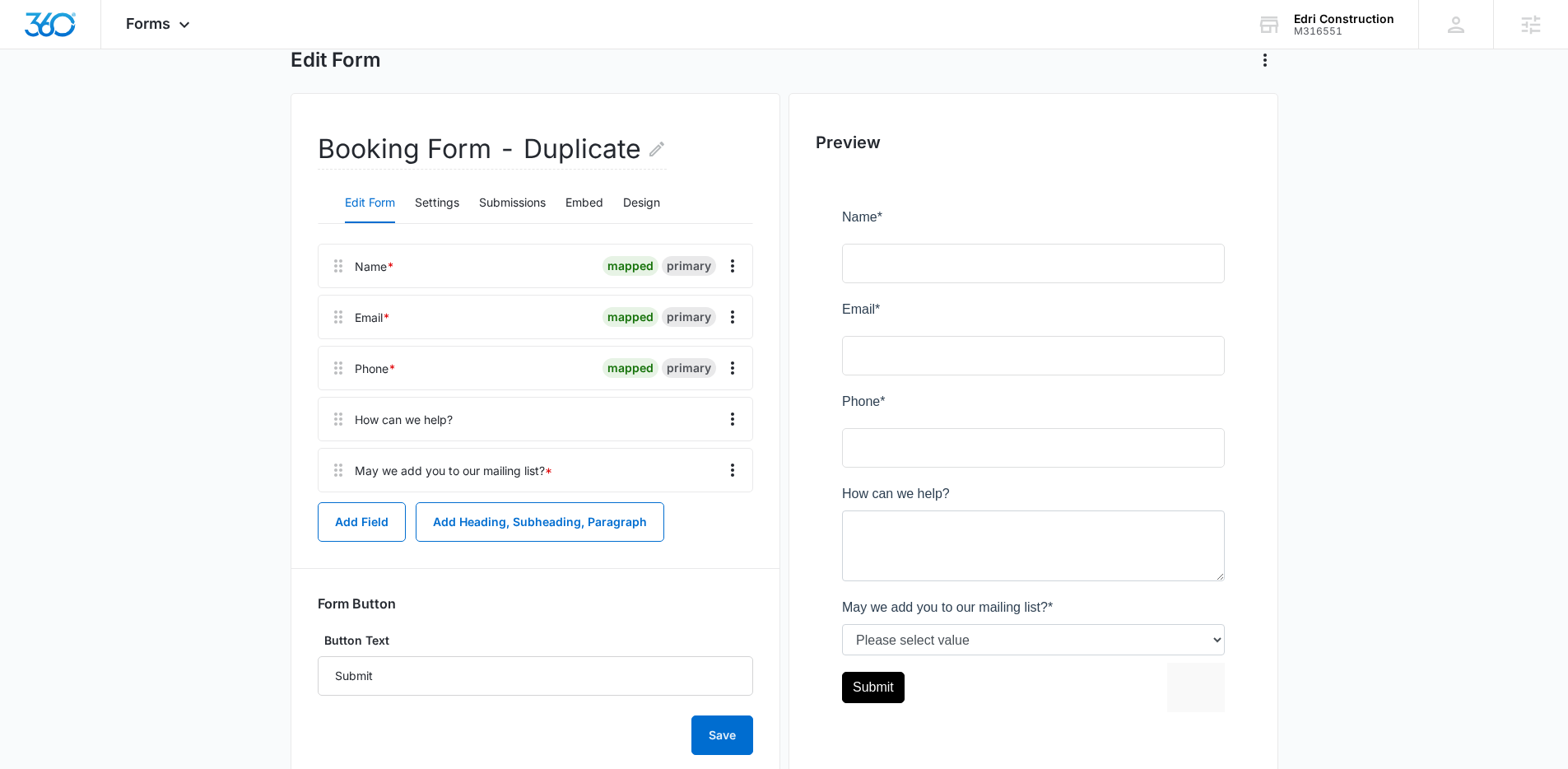
scroll to position [0, 0]
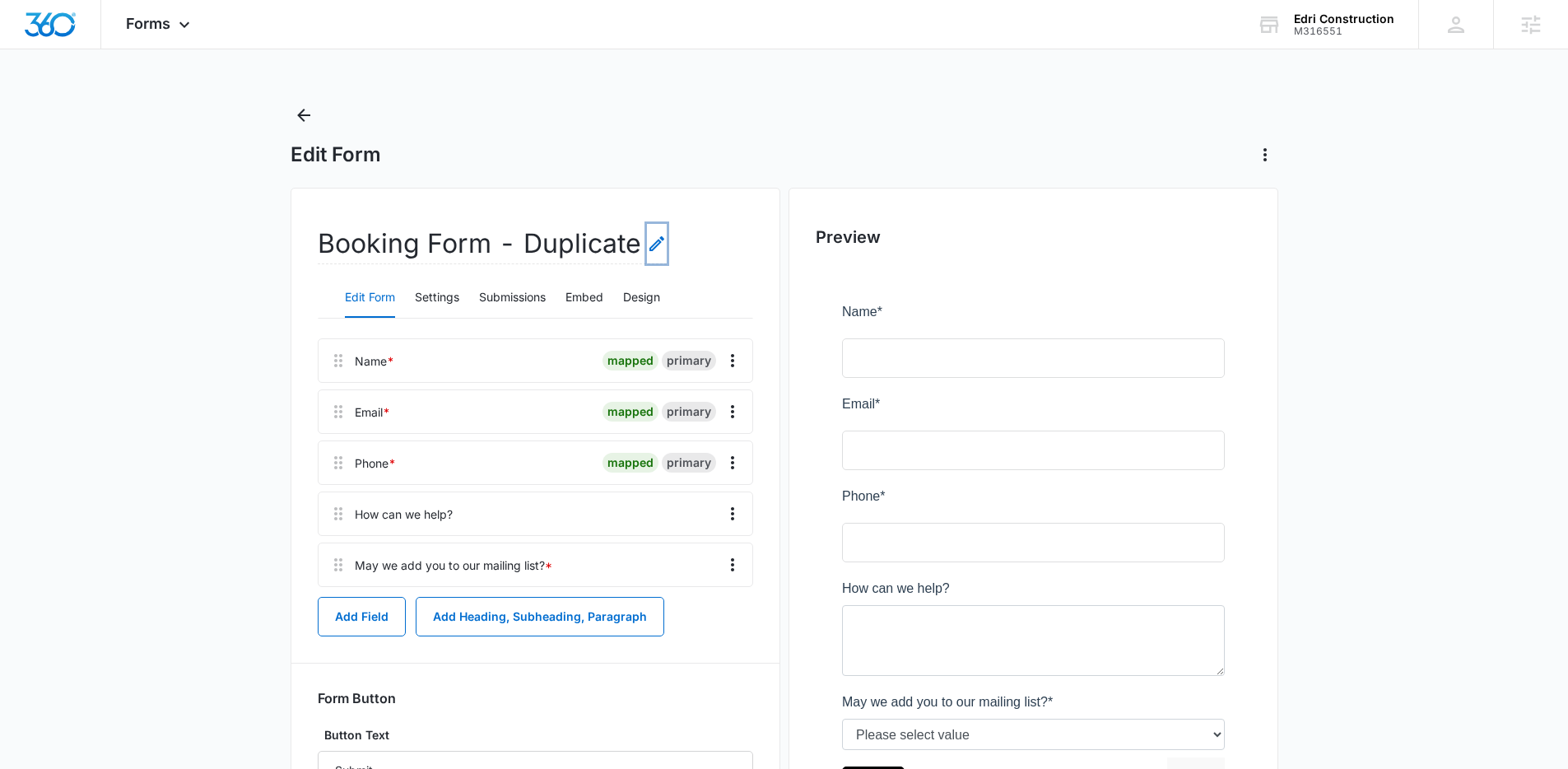
click at [651, 241] on icon "Edit Form Name" at bounding box center [657, 244] width 20 height 20
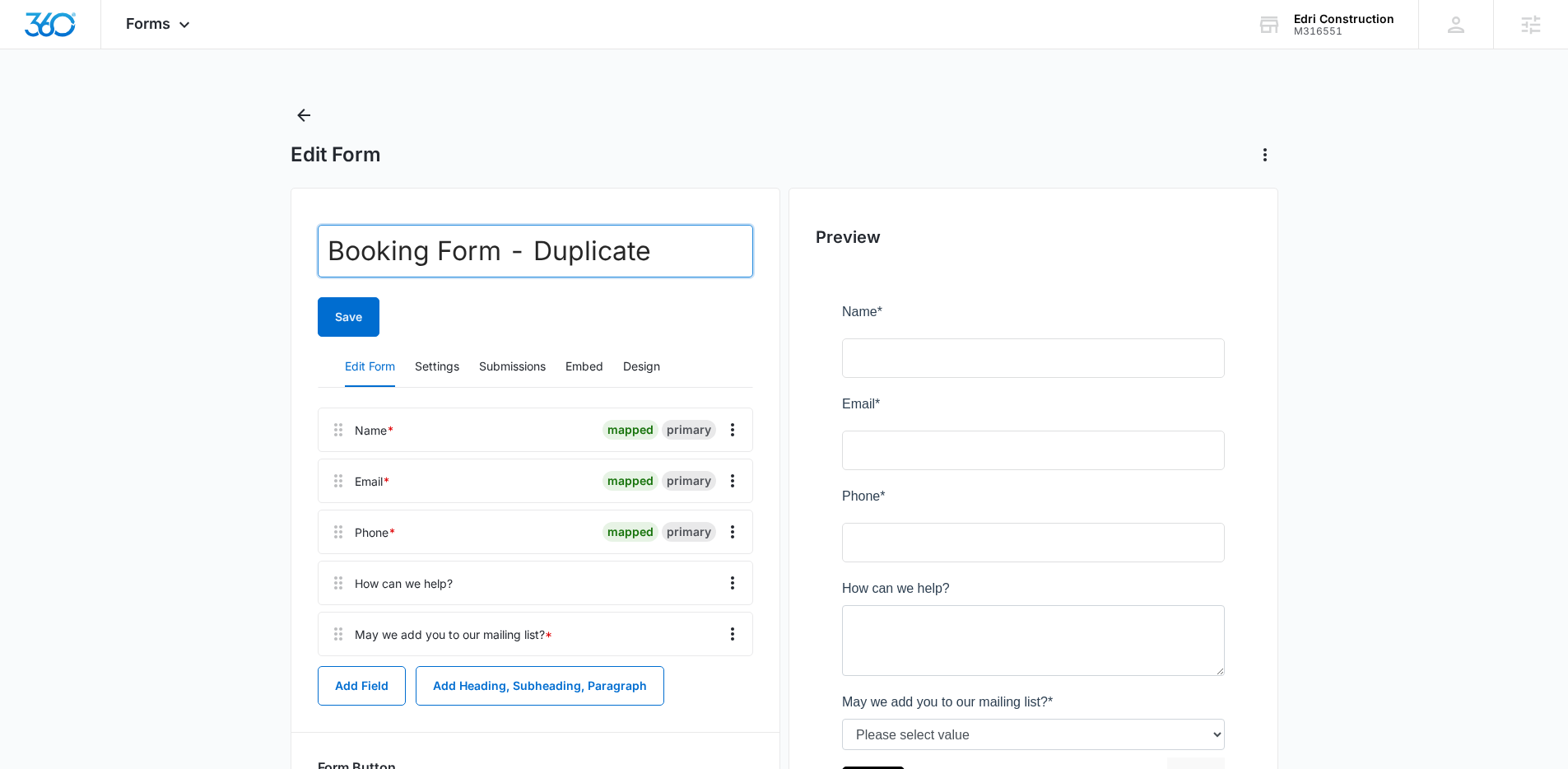
drag, startPoint x: 640, startPoint y: 255, endPoint x: 267, endPoint y: 245, distance: 373.1
click at [267, 245] on main "Edit Form Booking Form - Duplicate Save Edit Form Settings Submissions Embed De…" at bounding box center [784, 540] width 1568 height 876
type input "Contact Form - Showroom 707"
click at [340, 323] on button "Save" at bounding box center [348, 317] width 61 height 39
drag, startPoint x: 329, startPoint y: 253, endPoint x: 773, endPoint y: 265, distance: 444.2
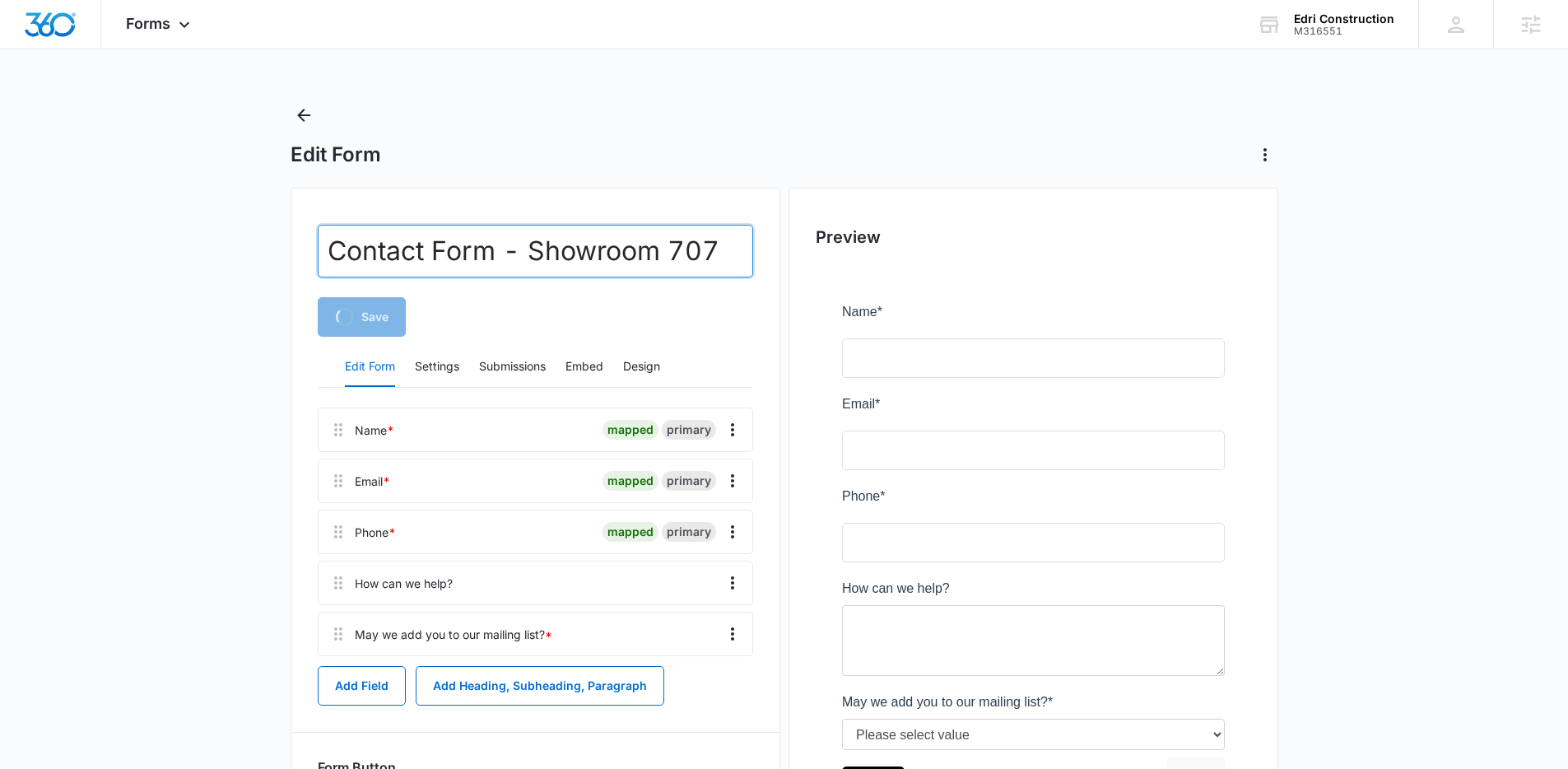
click at [773, 265] on div "Contact Form - Showroom 707 Loading Save Edit Form Settings Submissions Embed D…" at bounding box center [536, 566] width 490 height 758
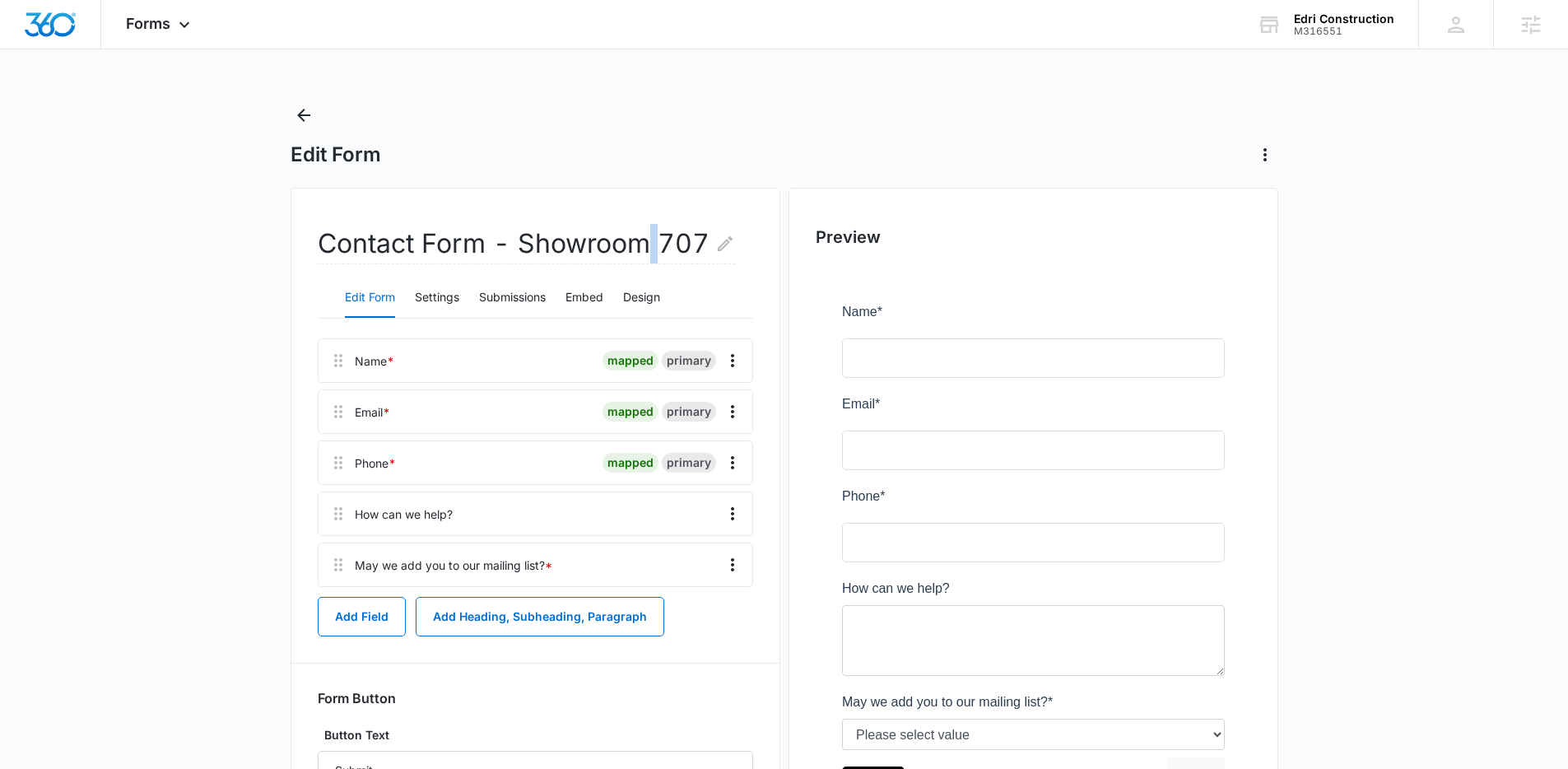
drag, startPoint x: 653, startPoint y: 257, endPoint x: 557, endPoint y: 238, distance: 97.9
click at [556, 238] on h2 "Contact Form - Showroom 707" at bounding box center [526, 244] width 417 height 40
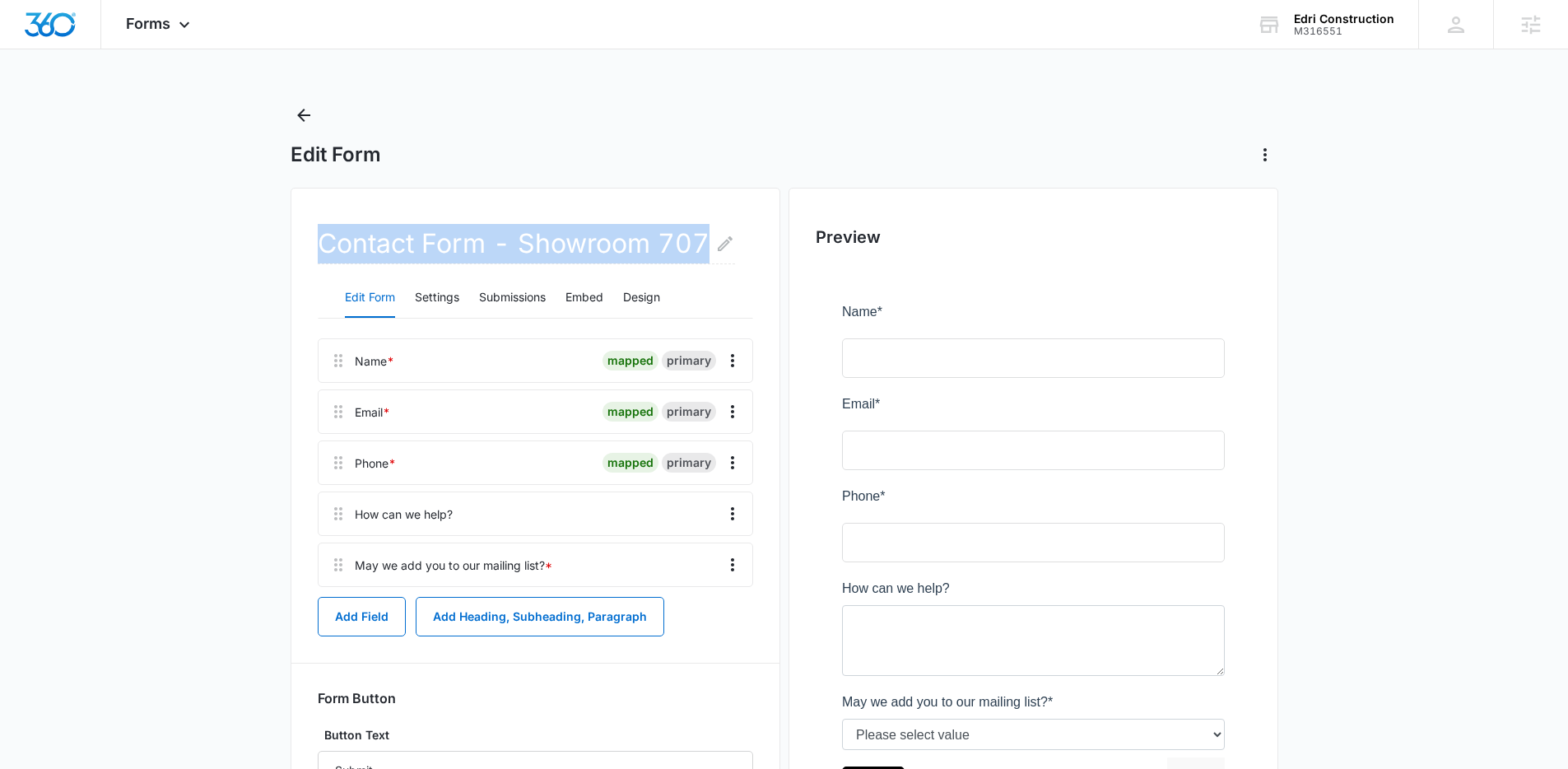
drag, startPoint x: 702, startPoint y: 240, endPoint x: 384, endPoint y: 241, distance: 318.0
click at [260, 238] on main "Edit Form Contact Form - Showroom 707 Edit Form Settings Submissions Embed Desi…" at bounding box center [784, 506] width 1568 height 808
copy h2 "Contact Form - Showroom 707"
